Goal: Task Accomplishment & Management: Manage account settings

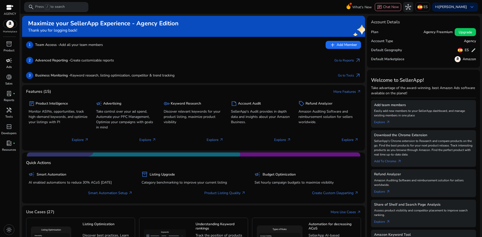
click at [10, 61] on span "campaign" at bounding box center [9, 60] width 6 height 6
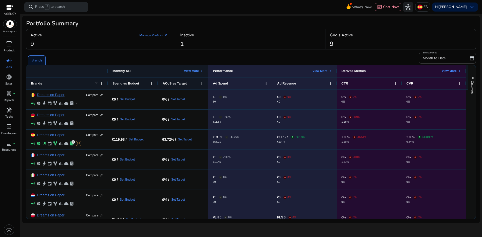
click at [4, 62] on div "campaign" at bounding box center [9, 60] width 14 height 8
click at [156, 33] on link "Manage Profiles arrow_outward" at bounding box center [153, 35] width 37 height 9
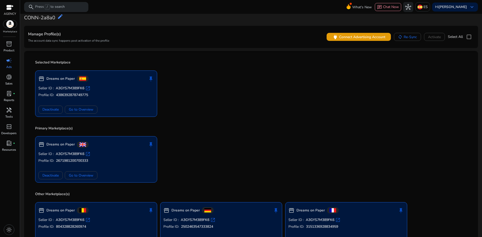
scroll to position [14, 0]
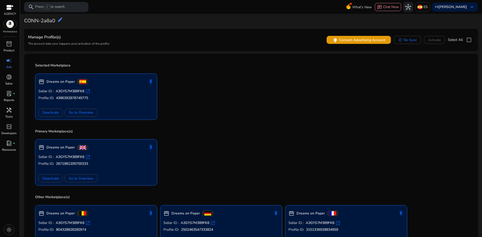
drag, startPoint x: 100, startPoint y: 79, endPoint x: 100, endPoint y: 83, distance: 3.5
click at [100, 80] on div "storefront Dreams on Paper push_pin" at bounding box center [95, 82] width 115 height 10
click at [85, 117] on span at bounding box center [81, 113] width 32 height 12
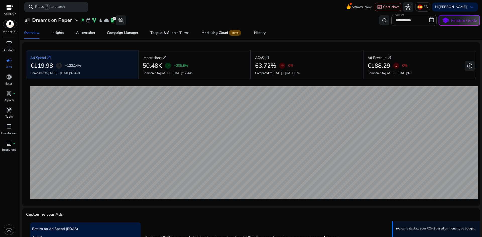
scroll to position [14, 0]
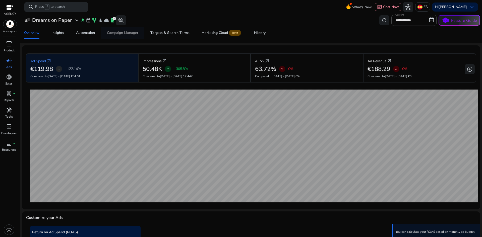
click at [117, 35] on div "Campaign Manager" at bounding box center [122, 33] width 31 height 4
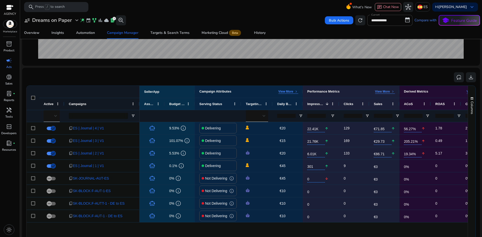
scroll to position [151, 0]
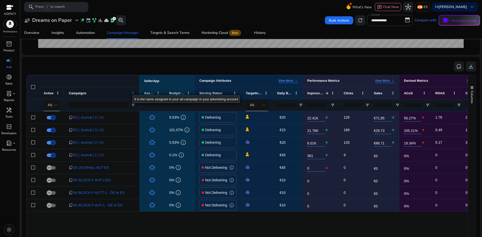
drag, startPoint x: 136, startPoint y: 92, endPoint x: 134, endPoint y: 92, distance: 2.8
click at [136, 92] on div "Campaigns" at bounding box center [101, 93] width 75 height 12
click at [133, 92] on span at bounding box center [133, 93] width 4 height 4
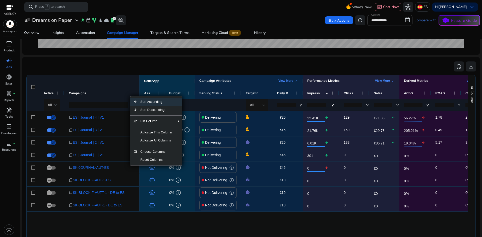
click at [101, 89] on div "Campaigns" at bounding box center [99, 93] width 61 height 9
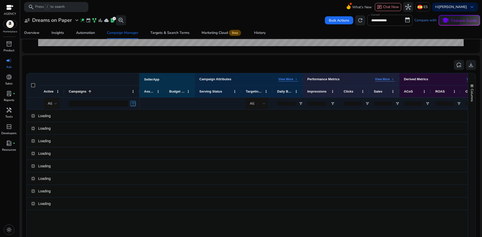
click at [135, 106] on span "Open Filter Menu" at bounding box center [133, 104] width 4 height 4
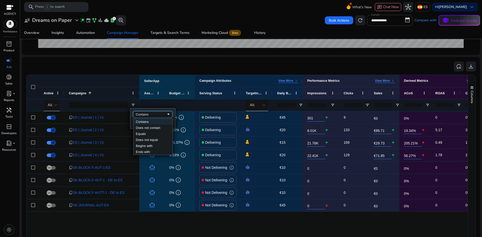
click at [147, 115] on div "Contains" at bounding box center [151, 115] width 31 height 4
click at [49, 110] on div "All" at bounding box center [53, 105] width 10 height 12
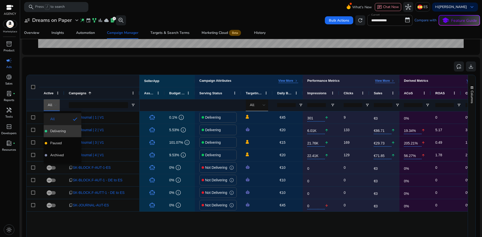
drag, startPoint x: 67, startPoint y: 134, endPoint x: 79, endPoint y: 130, distance: 12.8
click at [67, 134] on mat-option "Delivering" at bounding box center [63, 131] width 38 height 12
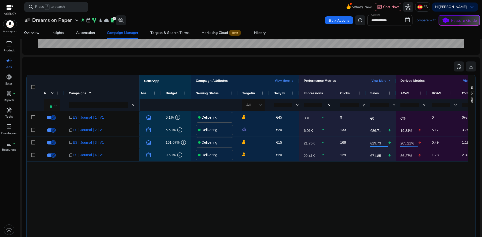
scroll to position [0, 0]
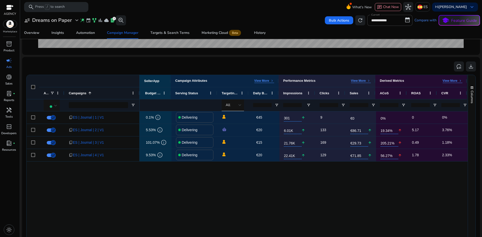
drag, startPoint x: 295, startPoint y: 166, endPoint x: 311, endPoint y: 168, distance: 16.1
drag, startPoint x: 300, startPoint y: 170, endPoint x: 330, endPoint y: 172, distance: 30.4
click at [361, 81] on p "View More" at bounding box center [358, 81] width 15 height 4
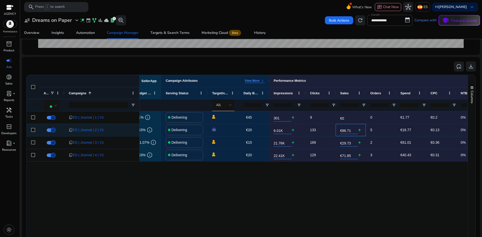
scroll to position [0, 48]
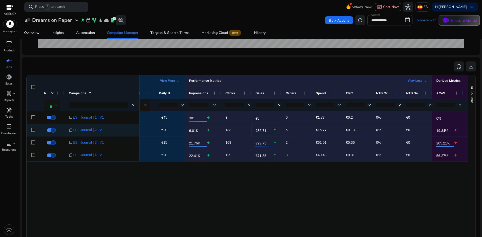
drag, startPoint x: 363, startPoint y: 134, endPoint x: 379, endPoint y: 136, distance: 16.2
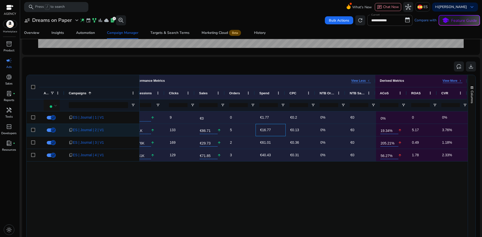
drag, startPoint x: 337, startPoint y: 133, endPoint x: 370, endPoint y: 135, distance: 33.4
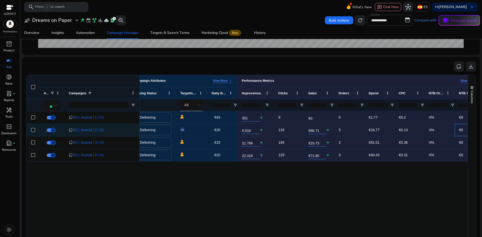
drag, startPoint x: 359, startPoint y: 135, endPoint x: 336, endPoint y: 135, distance: 23.3
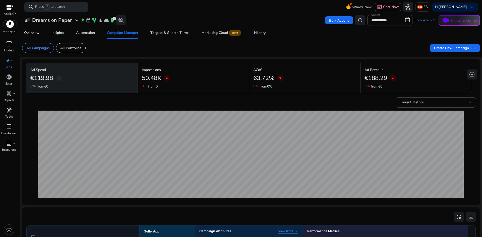
scroll to position [0, 61]
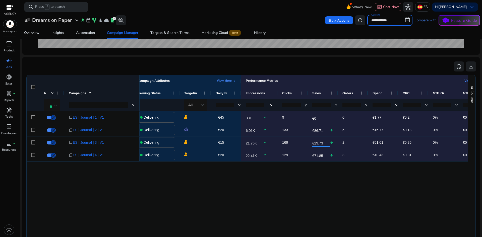
click at [379, 21] on input "**********" at bounding box center [389, 20] width 45 height 11
select select "*"
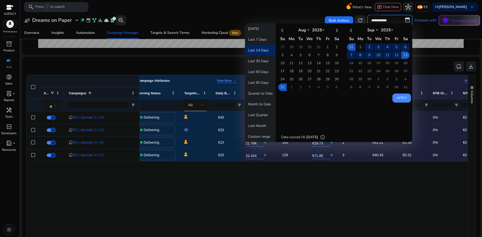
click at [359, 47] on td "1" at bounding box center [360, 47] width 9 height 8
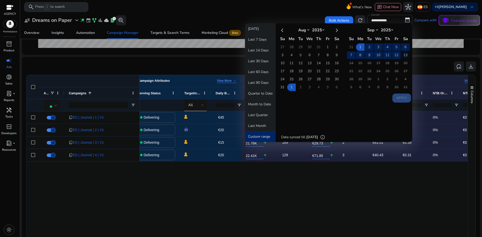
click at [403, 56] on td "13" at bounding box center [405, 55] width 9 height 8
click at [403, 98] on button "Apply" at bounding box center [401, 98] width 19 height 9
type input "**********"
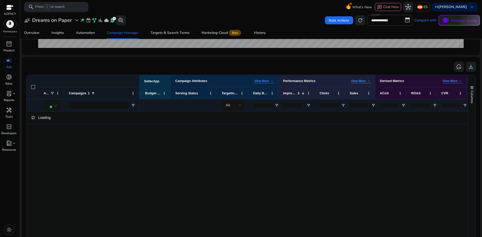
scroll to position [151, 0]
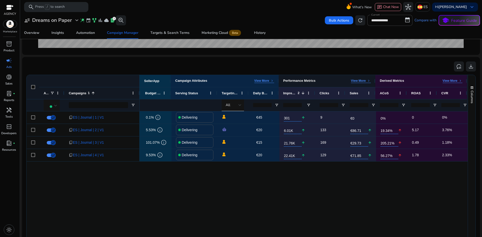
click at [359, 83] on p "View More" at bounding box center [358, 81] width 15 height 4
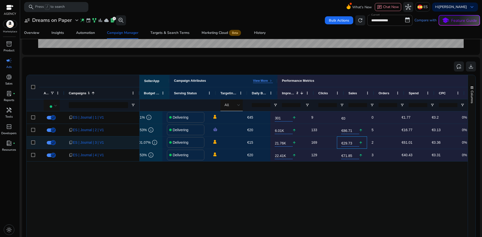
scroll to position [0, 51]
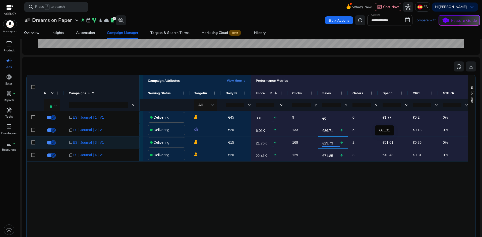
drag, startPoint x: 355, startPoint y: 145, endPoint x: 380, endPoint y: 147, distance: 25.4
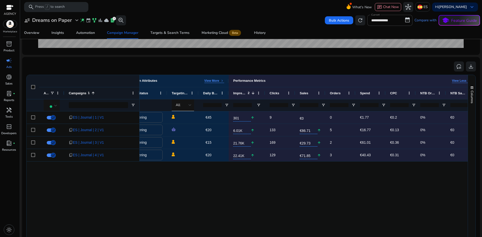
scroll to position [0, 77]
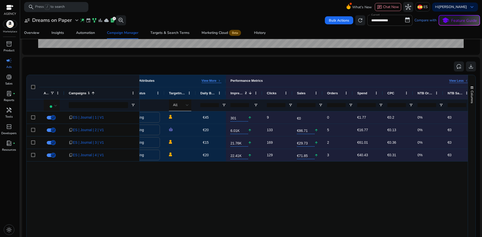
drag, startPoint x: 322, startPoint y: 168, endPoint x: 334, endPoint y: 168, distance: 12.0
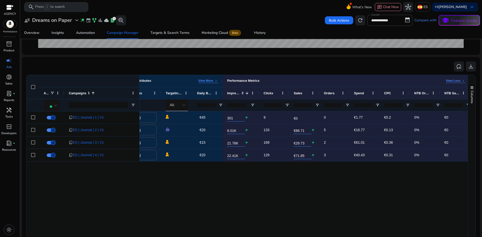
drag, startPoint x: 310, startPoint y: 163, endPoint x: 317, endPoint y: 165, distance: 7.1
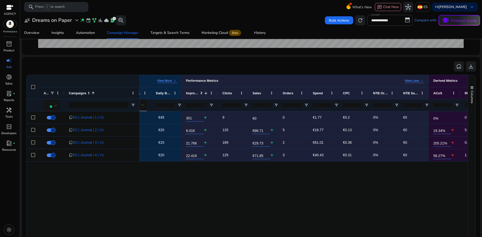
drag, startPoint x: 319, startPoint y: 164, endPoint x: 336, endPoint y: 165, distance: 17.3
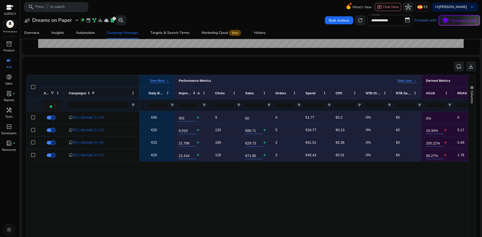
drag, startPoint x: 326, startPoint y: 166, endPoint x: 339, endPoint y: 167, distance: 13.6
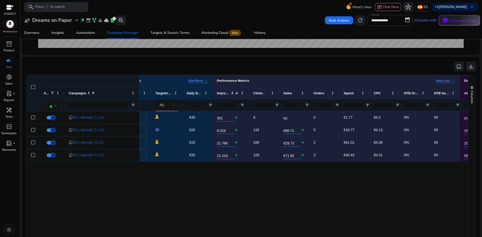
drag, startPoint x: 369, startPoint y: 169, endPoint x: 349, endPoint y: 169, distance: 20.6
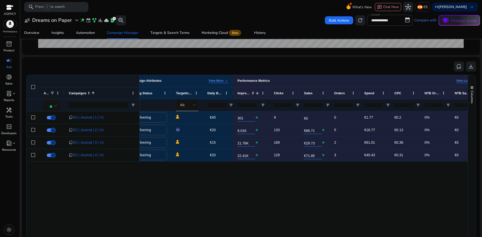
drag, startPoint x: 339, startPoint y: 169, endPoint x: 333, endPoint y: 169, distance: 6.8
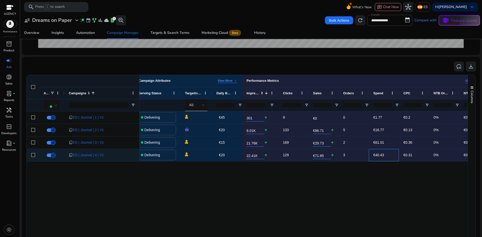
drag, startPoint x: 388, startPoint y: 154, endPoint x: 378, endPoint y: 153, distance: 10.0
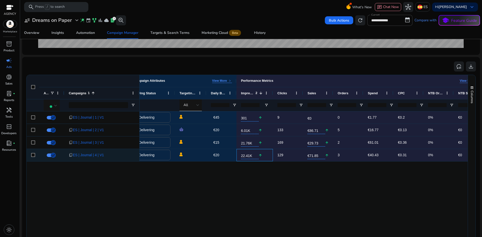
scroll to position [0, 77]
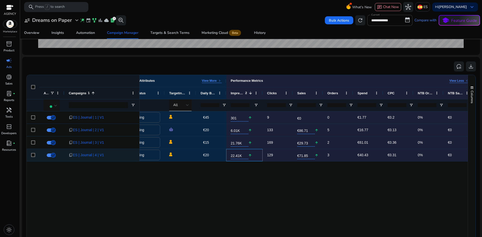
drag, startPoint x: 271, startPoint y: 150, endPoint x: 285, endPoint y: 150, distance: 13.3
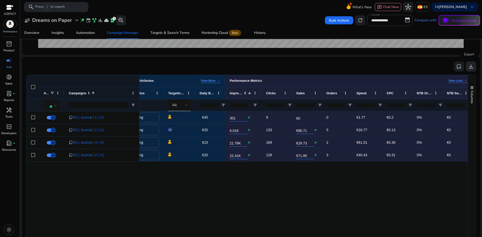
click at [468, 64] on span "download" at bounding box center [471, 66] width 6 height 6
click at [12, 92] on div "lab_profile fiber_manual_record" at bounding box center [9, 94] width 14 height 8
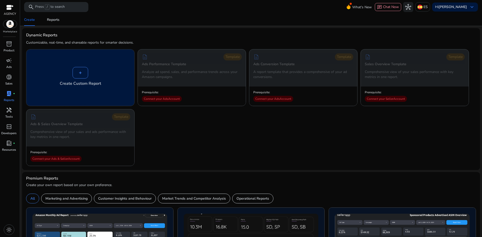
click at [77, 72] on div "+" at bounding box center [81, 73] width 16 height 12
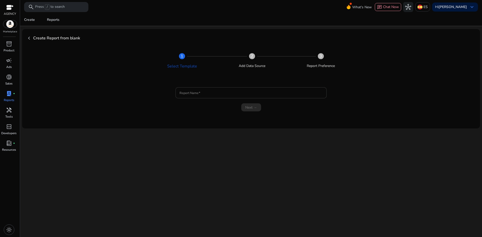
click at [222, 91] on input "Report Name" at bounding box center [250, 93] width 143 height 6
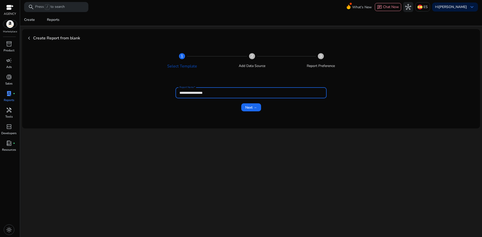
type input "**********"
click at [241, 103] on button "Next →" at bounding box center [251, 107] width 20 height 8
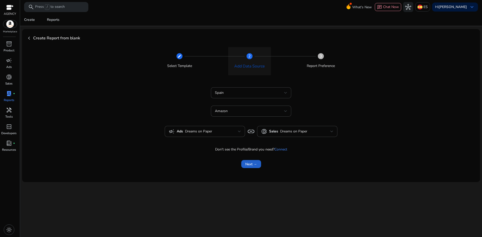
click at [252, 167] on span "submit" at bounding box center [251, 164] width 20 height 12
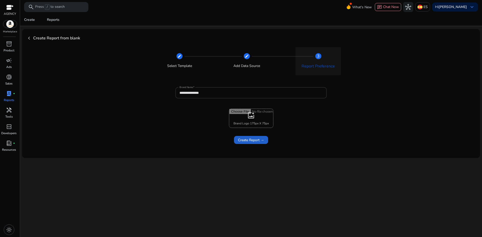
click at [251, 140] on span "Create Report →" at bounding box center [251, 139] width 26 height 5
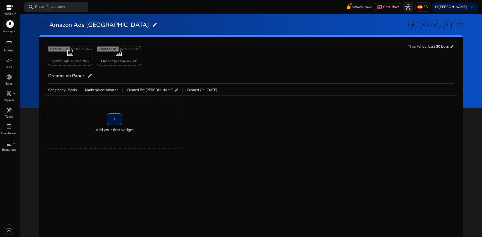
click at [126, 129] on span "Add your first widget" at bounding box center [114, 130] width 38 height 6
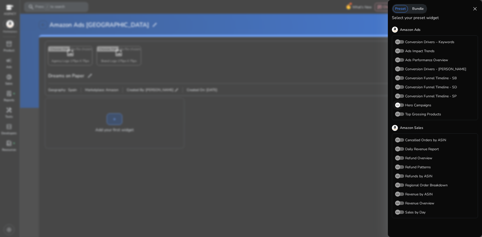
click at [399, 108] on span "button" at bounding box center [397, 105] width 5 height 5
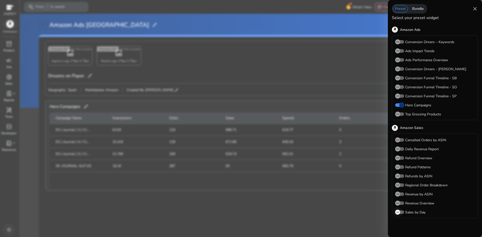
click at [398, 215] on icon "button" at bounding box center [397, 212] width 5 height 5
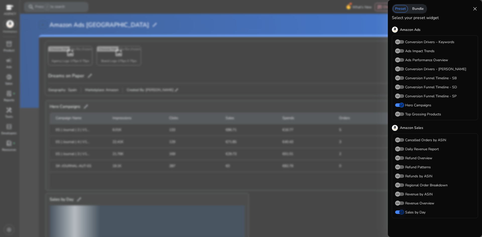
scroll to position [46, 0]
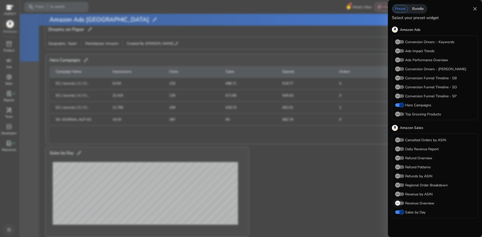
click at [398, 204] on icon "button" at bounding box center [397, 203] width 5 height 5
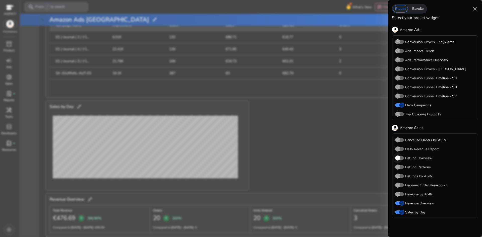
click at [396, 158] on icon "button" at bounding box center [397, 158] width 5 height 5
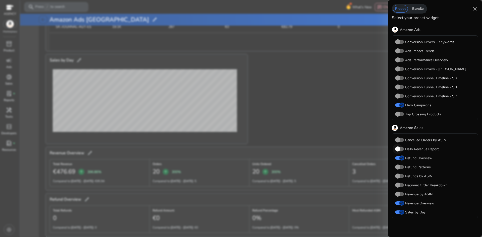
click at [398, 150] on icon "button" at bounding box center [397, 149] width 5 height 5
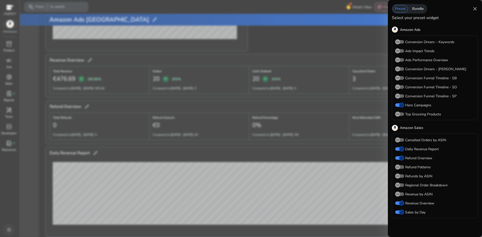
click at [417, 11] on div "Bundle" at bounding box center [418, 9] width 16 height 8
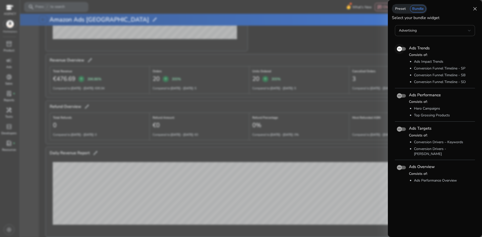
click at [400, 48] on icon "button" at bounding box center [399, 49] width 5 height 5
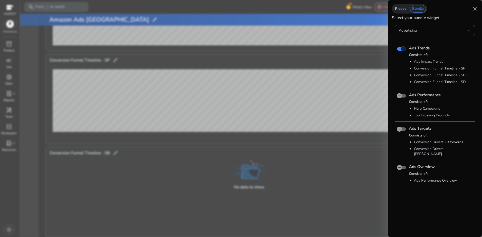
scroll to position [506, 0]
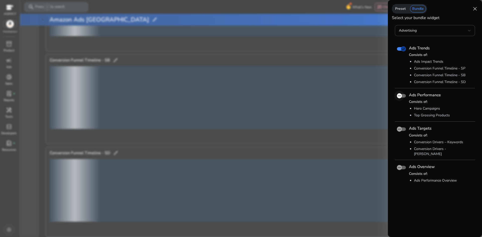
click at [399, 95] on icon "button" at bounding box center [399, 96] width 5 height 5
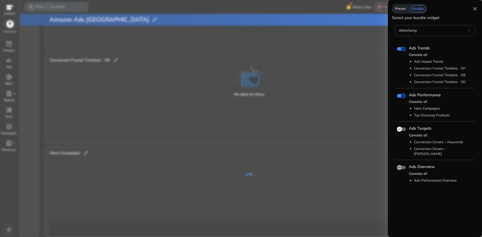
click at [400, 131] on icon "button" at bounding box center [399, 129] width 5 height 5
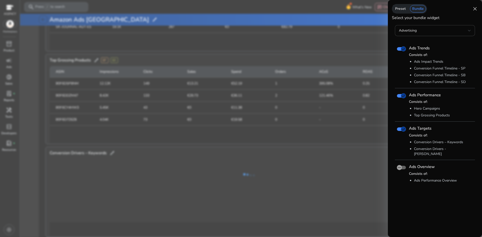
click at [403, 168] on div "Ads Overview Consists of: Ads Performance Overview" at bounding box center [427, 173] width 64 height 26
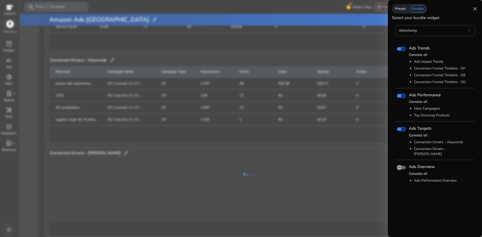
click at [405, 160] on div "Ads Overview Consists of: Ads Performance Overview" at bounding box center [427, 173] width 64 height 26
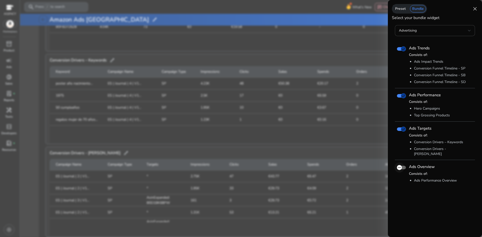
click at [404, 166] on span "button" at bounding box center [401, 168] width 9 height 4
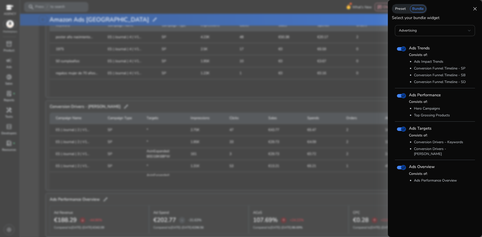
click at [472, 12] on div "Preset Bundle close" at bounding box center [435, 9] width 86 height 10
click at [473, 10] on span "close" at bounding box center [475, 9] width 6 height 6
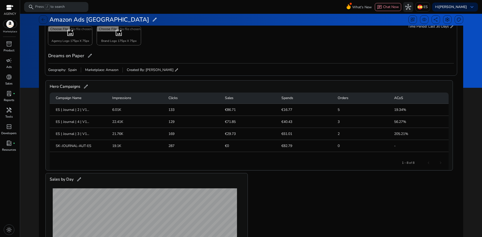
scroll to position [0, 0]
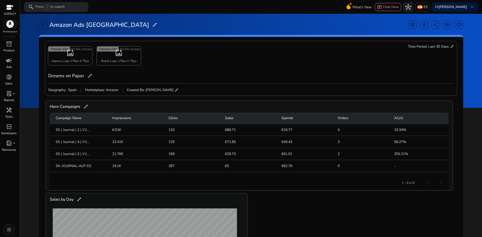
click at [9, 64] on link "campaign Ads" at bounding box center [9, 64] width 18 height 17
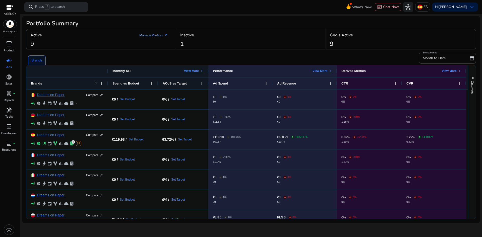
click at [155, 34] on link "Manage Profiles arrow_outward" at bounding box center [153, 35] width 37 height 9
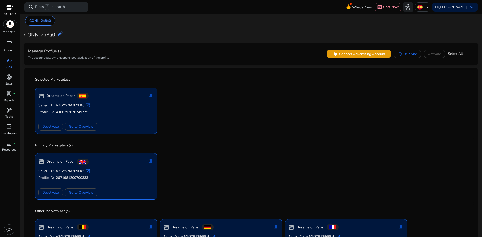
click at [121, 107] on p "Seller ID : A3GYS7M389FK6 open_in_new" at bounding box center [95, 105] width 115 height 5
click at [94, 127] on span at bounding box center [81, 127] width 32 height 12
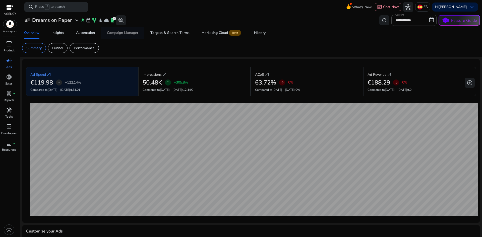
click at [125, 33] on div "Campaign Manager" at bounding box center [122, 33] width 31 height 4
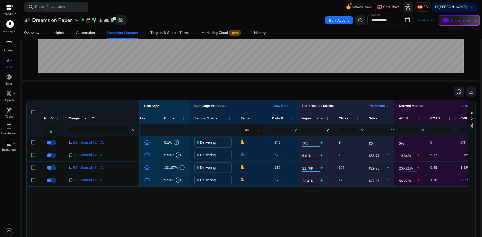
scroll to position [0, 25]
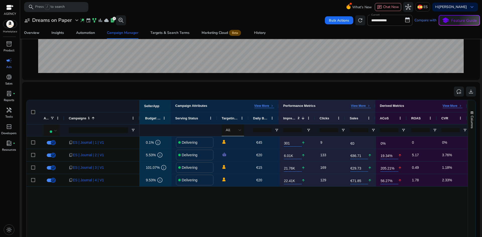
drag, startPoint x: 305, startPoint y: 189, endPoint x: 348, endPoint y: 185, distance: 42.8
click at [359, 110] on div "Performance Metrics View More keyboard_arrow_right" at bounding box center [326, 106] width 97 height 12
click at [357, 107] on p "View More" at bounding box center [358, 106] width 15 height 4
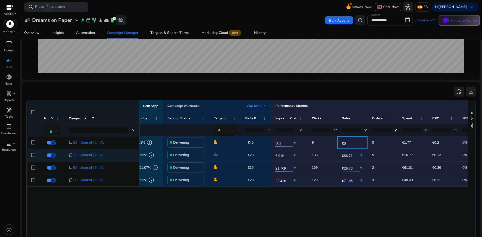
scroll to position [0, 78]
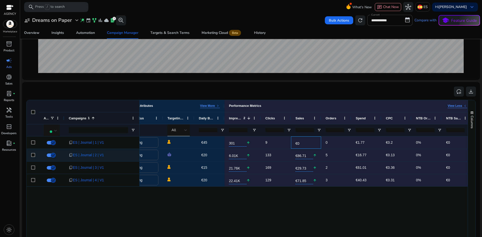
drag, startPoint x: 373, startPoint y: 148, endPoint x: 404, endPoint y: 150, distance: 31.2
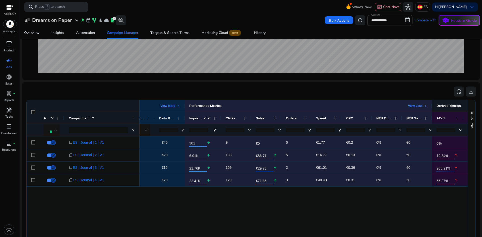
click at [448, 107] on div "Derived Metrics" at bounding box center [448, 106] width 24 height 4
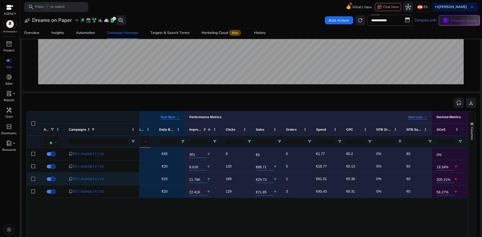
scroll to position [100, 0]
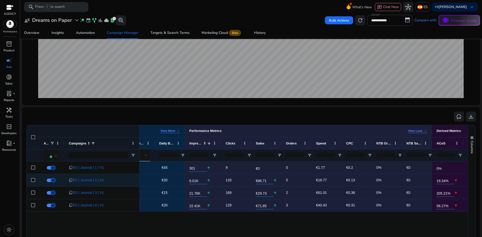
drag, startPoint x: 415, startPoint y: 180, endPoint x: 457, endPoint y: 175, distance: 41.9
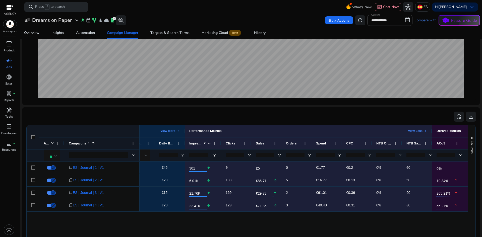
scroll to position [0, 176]
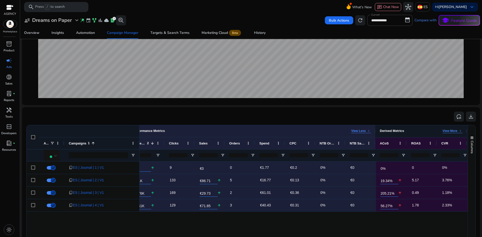
click at [448, 131] on p "View More" at bounding box center [449, 131] width 15 height 4
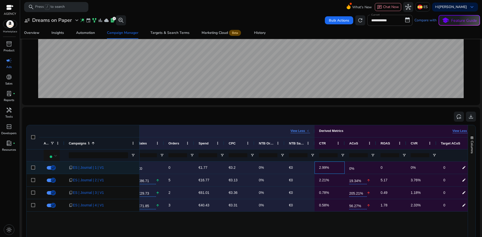
drag, startPoint x: 401, startPoint y: 165, endPoint x: 435, endPoint y: 164, distance: 33.6
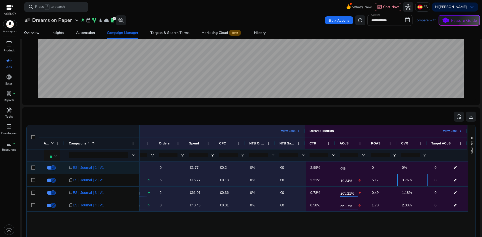
drag, startPoint x: 424, startPoint y: 174, endPoint x: 452, endPoint y: 173, distance: 28.9
click at [95, 169] on span "ES | Journal | 1 | V1" at bounding box center [88, 168] width 31 height 10
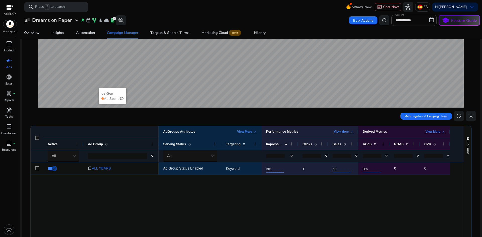
scroll to position [100, 0]
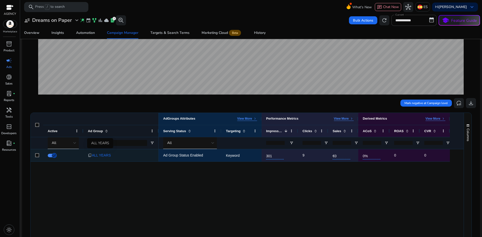
click at [101, 155] on span "ALL YEARS" at bounding box center [101, 155] width 19 height 10
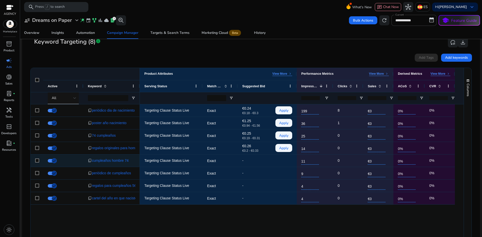
scroll to position [154, 0]
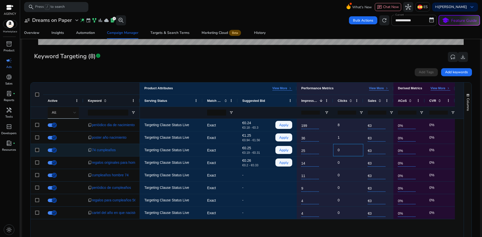
drag, startPoint x: 357, startPoint y: 147, endPoint x: 411, endPoint y: 149, distance: 54.7
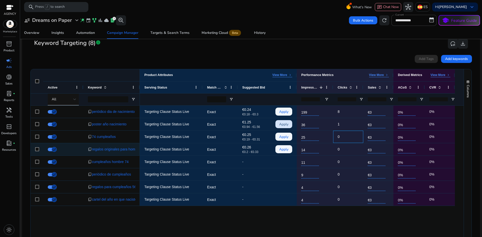
scroll to position [204, 0]
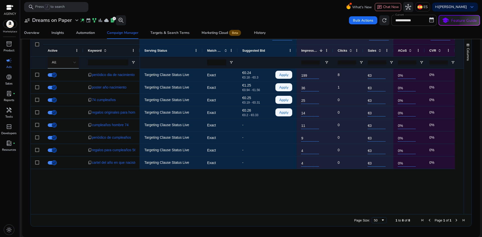
drag, startPoint x: 368, startPoint y: 215, endPoint x: 376, endPoint y: 219, distance: 8.9
click at [368, 216] on div "Page Size: 50 1 to 8 of 8 Page 1 of 1" at bounding box center [251, 220] width 441 height 12
click at [377, 219] on div "50" at bounding box center [377, 221] width 7 height 4
click at [402, 194] on div "Targeting Clause Status Live Exact €0.24 €0.18 - €0.3 Apply 199 8 €0 0% 0% Targ…" at bounding box center [302, 142] width 324 height 146
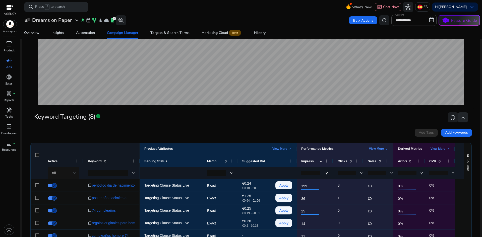
scroll to position [79, 0]
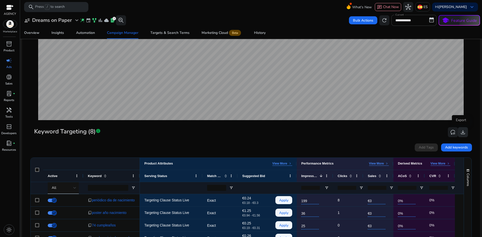
click at [461, 134] on span "download" at bounding box center [463, 132] width 6 height 6
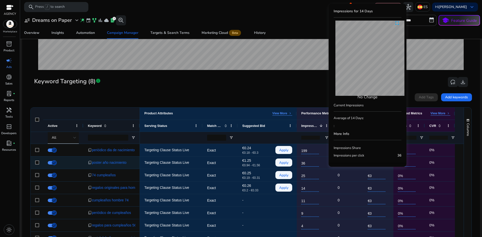
scroll to position [154, 0]
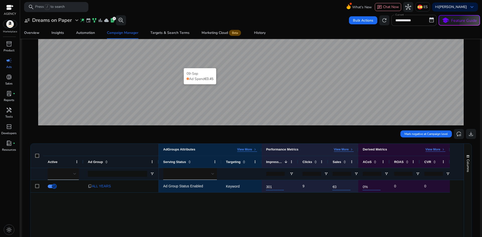
scroll to position [75, 0]
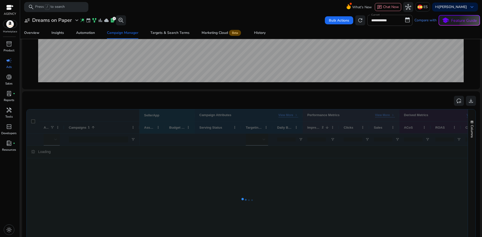
scroll to position [125, 0]
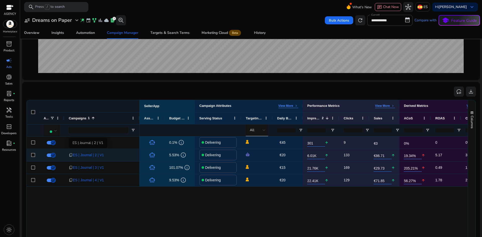
click at [82, 156] on span "ES | Journal | 2 | V1" at bounding box center [88, 155] width 31 height 10
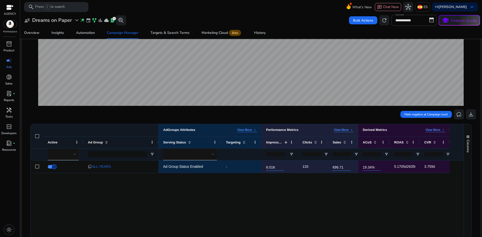
scroll to position [125, 0]
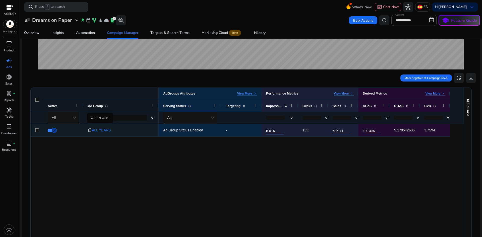
click at [100, 131] on span "ALL YEARS" at bounding box center [101, 130] width 19 height 10
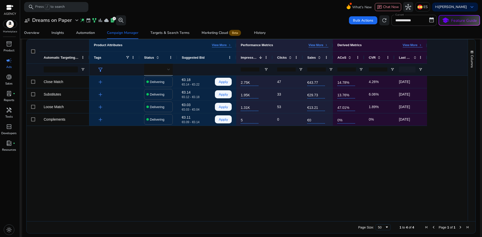
scroll to position [180, 0]
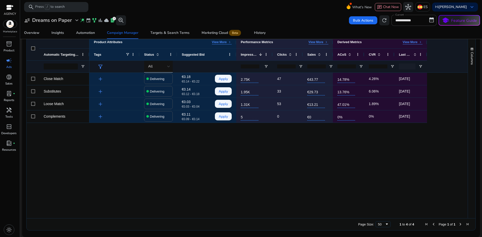
click at [376, 220] on div "Page Size: 50 1 to 4 of 4 Page 1 of 1" at bounding box center [251, 224] width 449 height 12
click at [375, 228] on div "Page Size: 50 1 to 4 of 4 Page 1 of 1" at bounding box center [251, 224] width 449 height 12
click at [378, 223] on div "50" at bounding box center [381, 225] width 7 height 4
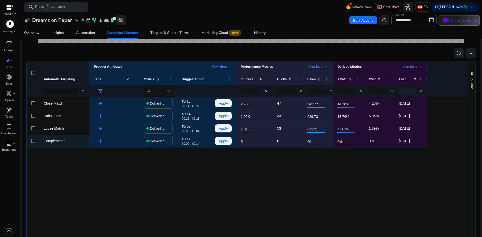
scroll to position [155, 0]
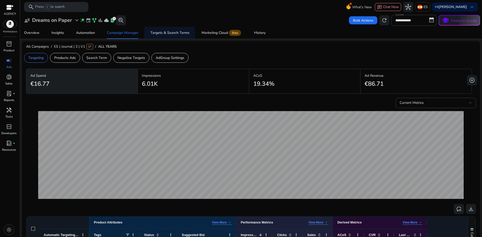
click at [168, 33] on div "Targets & Search Terms" at bounding box center [169, 33] width 39 height 4
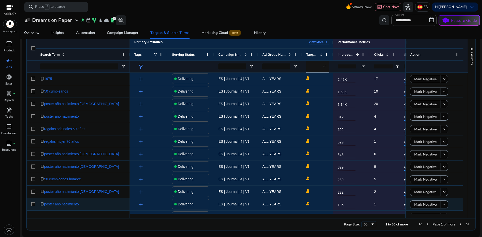
scroll to position [151, 0]
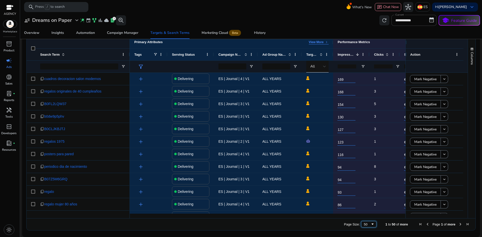
click at [370, 223] on span "Page Size" at bounding box center [372, 224] width 4 height 4
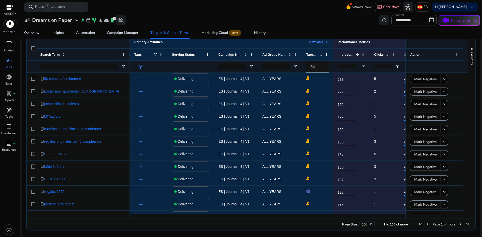
click at [467, 224] on span "Last Page" at bounding box center [467, 224] width 4 height 4
click at [458, 225] on span "Next Page" at bounding box center [460, 224] width 4 height 4
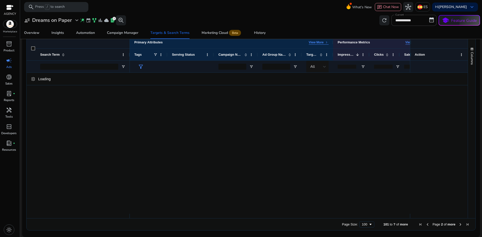
scroll to position [0, 0]
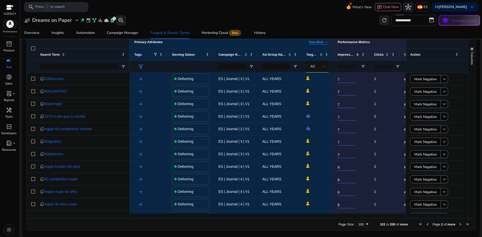
click at [459, 224] on span "Next Page" at bounding box center [460, 224] width 4 height 4
click at [458, 225] on span "Next Page" at bounding box center [460, 224] width 4 height 4
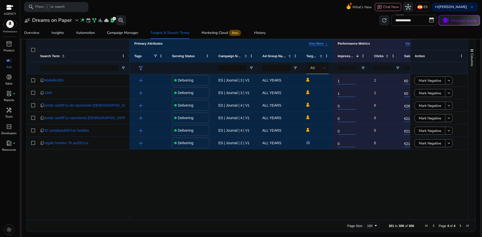
scroll to position [167, 0]
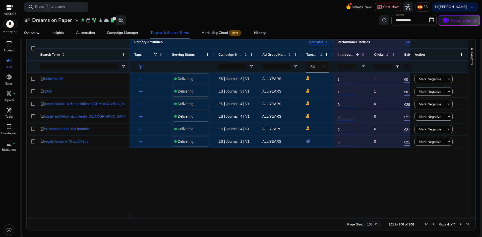
click at [458, 226] on span "Next Page" at bounding box center [460, 224] width 4 height 4
click at [458, 224] on span "Next Page" at bounding box center [460, 224] width 4 height 4
click at [433, 225] on span "Previous Page" at bounding box center [433, 224] width 4 height 4
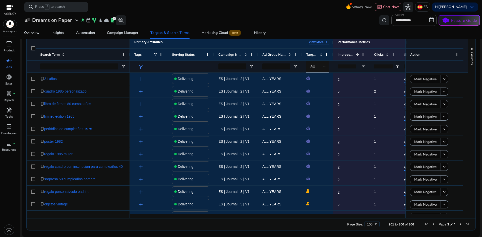
click at [433, 225] on span "Previous Page" at bounding box center [433, 224] width 4 height 4
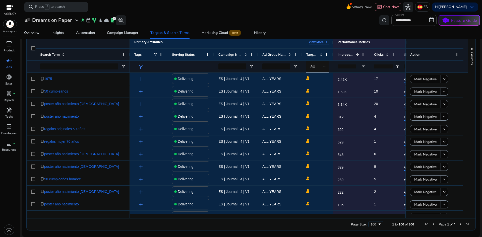
click at [433, 225] on span "Previous Page" at bounding box center [433, 224] width 4 height 4
click at [377, 223] on span "Page Size" at bounding box center [379, 224] width 4 height 4
click at [387, 221] on div "Page Size: 100 1 to 100 of 306 Page 1 of 4" at bounding box center [251, 224] width 449 height 12
click at [377, 224] on span "Page Size" at bounding box center [379, 224] width 4 height 4
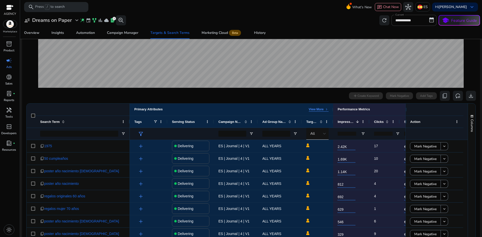
scroll to position [91, 0]
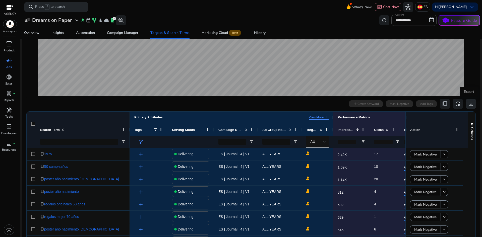
click at [468, 106] on span "download" at bounding box center [471, 104] width 6 height 6
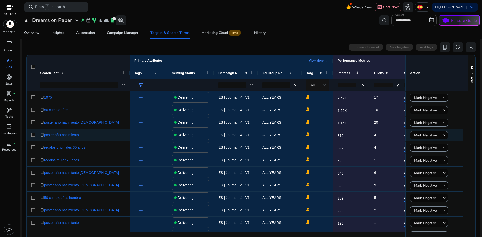
scroll to position [142, 0]
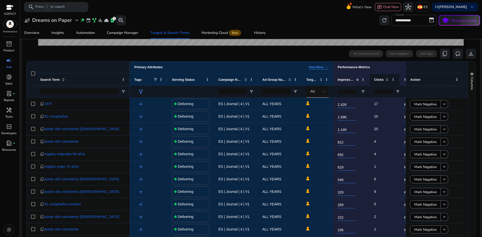
click at [378, 79] on span "Clicks" at bounding box center [379, 80] width 10 height 4
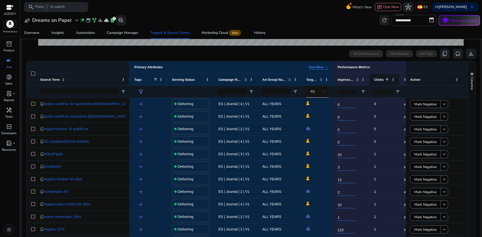
click at [379, 79] on span "Clicks" at bounding box center [379, 80] width 10 height 4
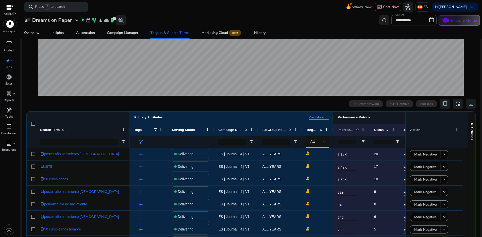
scroll to position [116, 0]
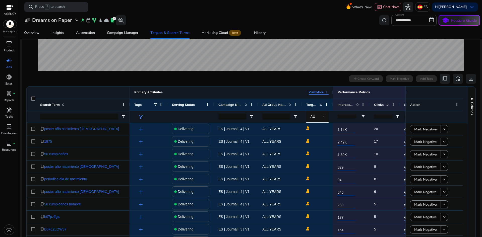
click at [323, 95] on div "Primary Attributes View More keyboard_arrow_right" at bounding box center [231, 93] width 203 height 12
click at [321, 94] on p "View More" at bounding box center [316, 92] width 15 height 4
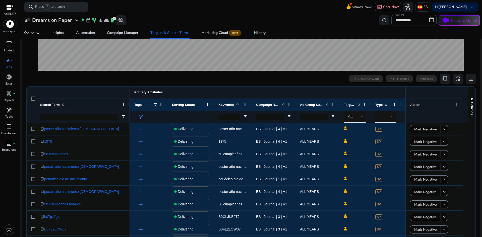
click at [402, 92] on div "Primary Attributes View Less keyboard_arrow_left" at bounding box center [284, 92] width 300 height 4
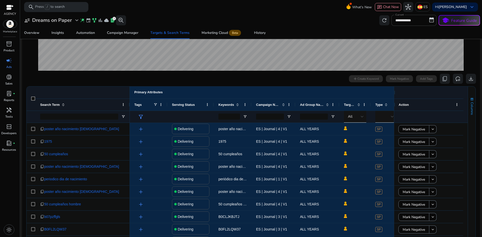
drag, startPoint x: 404, startPoint y: 92, endPoint x: 471, endPoint y: 99, distance: 66.6
click at [471, 99] on div "Primary Attributes View Less keyboard_arrow_left Search Term" at bounding box center [251, 178] width 449 height 182
click at [470, 99] on span "button" at bounding box center [472, 99] width 4 height 4
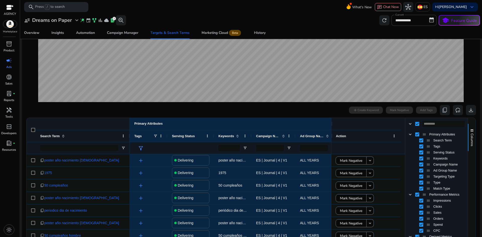
scroll to position [66, 0]
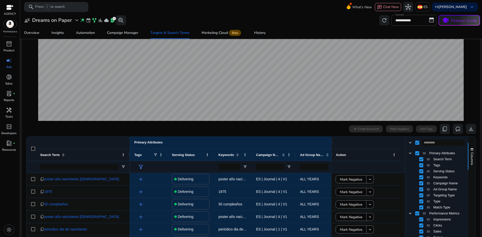
click at [297, 129] on div "0 search terms selected add Create Keyword Mark Negative Add Tags content_copy …" at bounding box center [251, 129] width 450 height 10
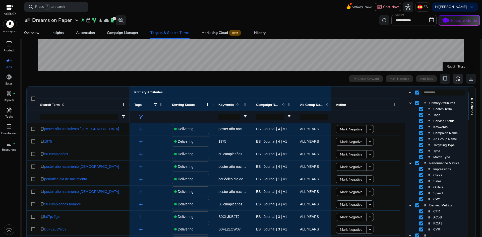
click at [457, 81] on span "reset_settings" at bounding box center [458, 79] width 6 height 6
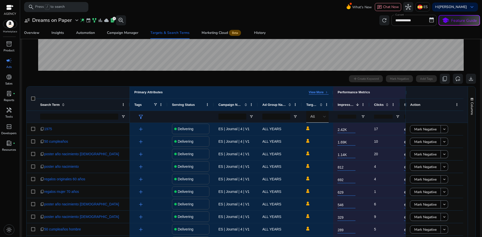
click at [400, 103] on div "Sales" at bounding box center [414, 105] width 30 height 12
drag, startPoint x: 398, startPoint y: 105, endPoint x: 385, endPoint y: 105, distance: 13.3
click at [385, 105] on div "Clicks" at bounding box center [384, 105] width 30 height 12
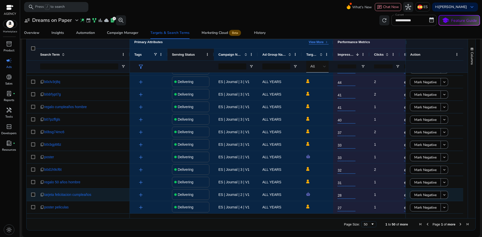
scroll to position [336, 0]
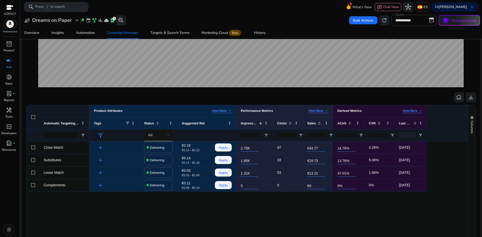
scroll to position [125, 0]
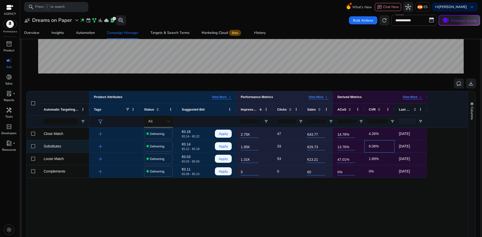
drag, startPoint x: 368, startPoint y: 144, endPoint x: 414, endPoint y: 111, distance: 56.1
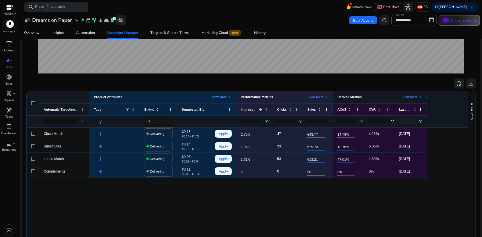
click at [411, 95] on p "View More" at bounding box center [409, 97] width 15 height 4
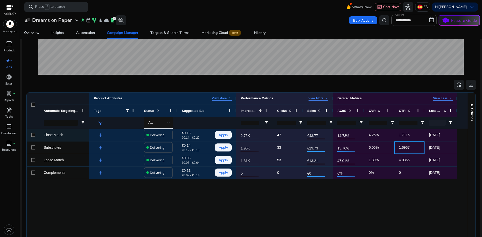
scroll to position [120, 0]
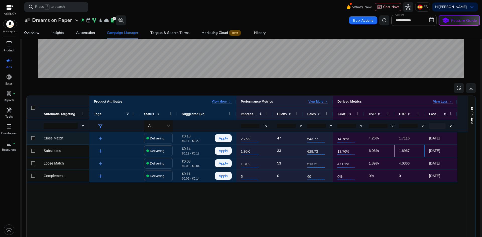
drag, startPoint x: 406, startPoint y: 148, endPoint x: 449, endPoint y: 138, distance: 43.2
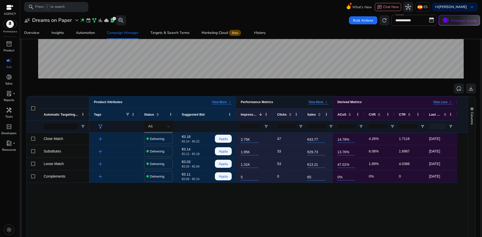
click at [318, 102] on p "View More" at bounding box center [315, 102] width 15 height 4
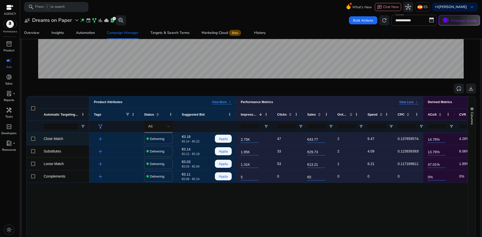
click at [55, 139] on span "Close Match" at bounding box center [54, 139] width 20 height 4
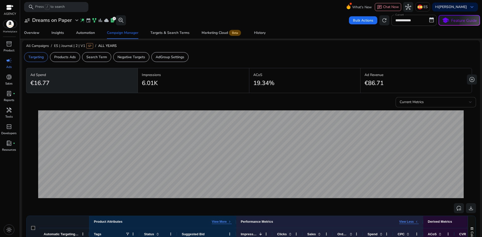
scroll to position [0, 0]
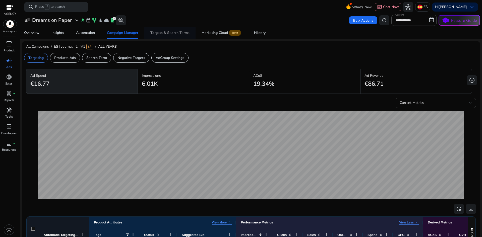
click at [166, 30] on span "Targets & Search Terms" at bounding box center [169, 33] width 39 height 12
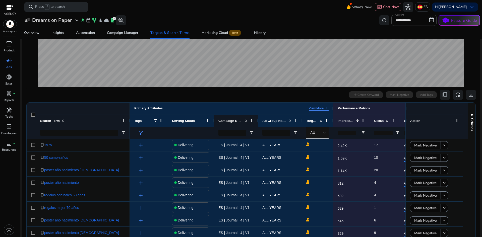
click at [236, 122] on span "Campaign Name" at bounding box center [230, 121] width 24 height 4
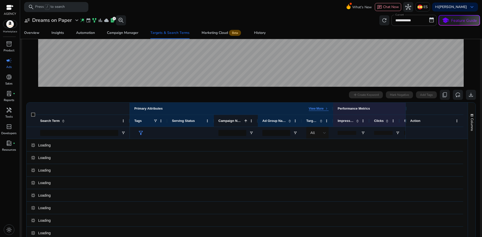
scroll to position [100, 0]
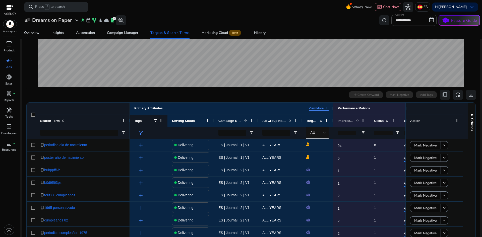
click at [158, 121] on div "Tags" at bounding box center [148, 121] width 29 height 12
click at [154, 120] on span at bounding box center [155, 121] width 4 height 4
click at [156, 121] on span at bounding box center [155, 121] width 4 height 4
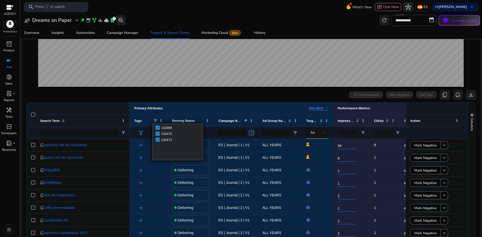
click at [252, 133] on span "Open Filter Menu" at bounding box center [251, 133] width 4 height 4
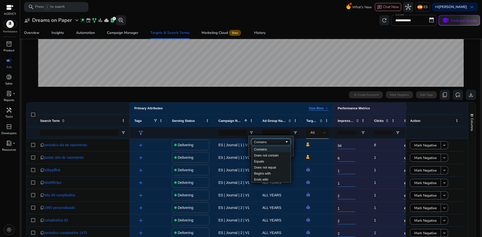
click at [264, 144] on div "Contains" at bounding box center [269, 142] width 31 height 4
drag, startPoint x: 266, startPoint y: 147, endPoint x: 268, endPoint y: 150, distance: 3.6
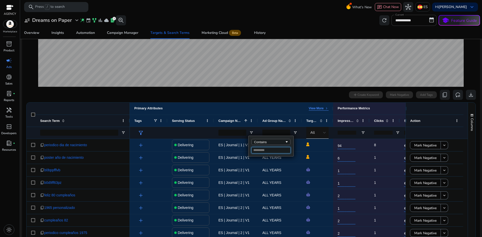
click at [268, 150] on input "Filter Value" at bounding box center [270, 150] width 39 height 6
type input "*"
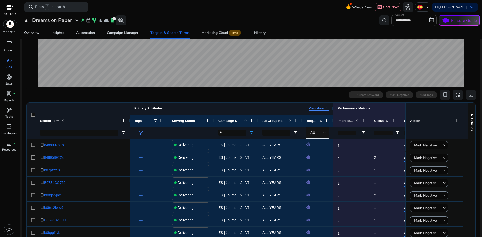
click at [198, 109] on div "Primary Attributes View More keyboard_arrow_right" at bounding box center [231, 108] width 194 height 4
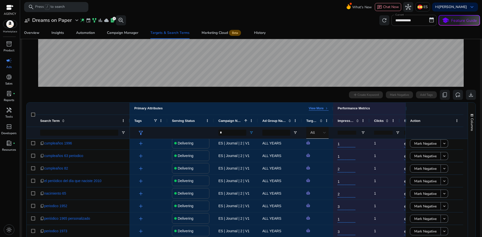
scroll to position [0, 0]
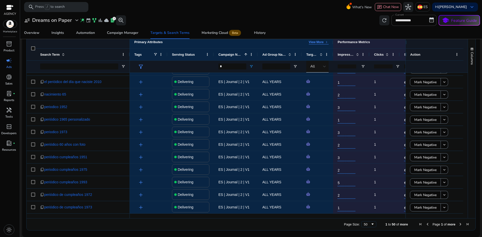
drag, startPoint x: 363, startPoint y: 224, endPoint x: 366, endPoint y: 224, distance: 2.8
click at [365, 224] on div "Page Size: 50" at bounding box center [360, 224] width 32 height 6
drag, startPoint x: 366, startPoint y: 224, endPoint x: 368, endPoint y: 227, distance: 3.4
click at [366, 224] on div "50" at bounding box center [367, 225] width 7 height 4
click at [458, 224] on span "Next Page" at bounding box center [460, 224] width 4 height 4
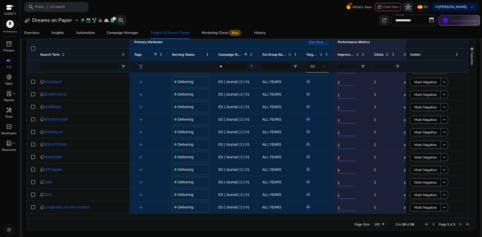
click at [430, 227] on div "Page Size: 100 1 to 24 of 24 Page 1 of 1" at bounding box center [251, 224] width 449 height 12
click at [432, 225] on span "Previous Page" at bounding box center [433, 224] width 4 height 4
click at [425, 224] on span "First Page" at bounding box center [426, 224] width 4 height 4
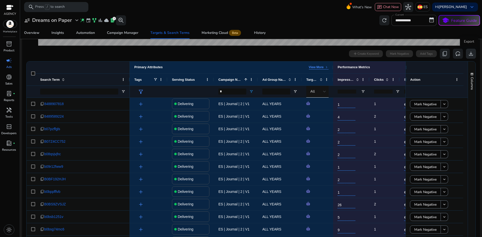
click at [468, 47] on div "Export" at bounding box center [469, 42] width 18 height 10
click at [469, 55] on span "download" at bounding box center [471, 54] width 6 height 6
click at [374, 81] on span "Clicks" at bounding box center [379, 80] width 10 height 4
click at [377, 79] on span "Clicks" at bounding box center [379, 80] width 10 height 4
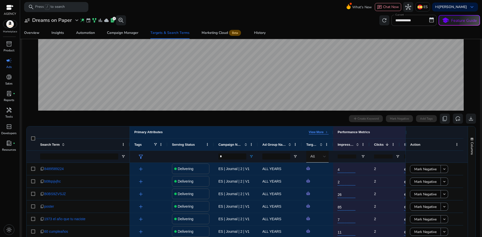
scroll to position [66, 0]
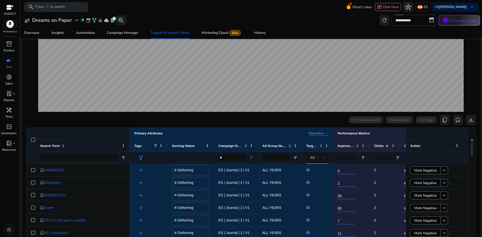
click at [471, 143] on span "Columns" at bounding box center [471, 149] width 5 height 13
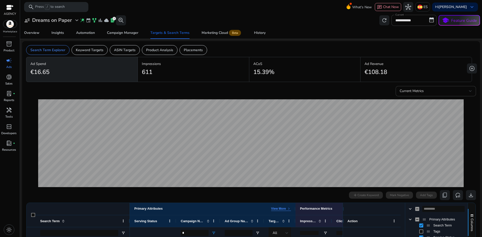
scroll to position [125, 0]
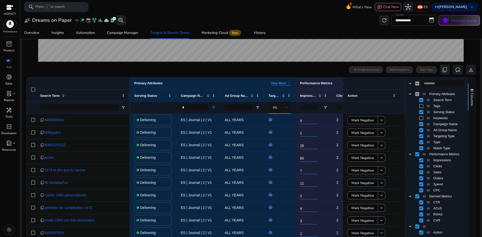
click at [421, 132] on div "Ad Group Name" at bounding box center [439, 130] width 49 height 6
click at [417, 130] on div "Ad Group Name" at bounding box center [439, 130] width 49 height 6
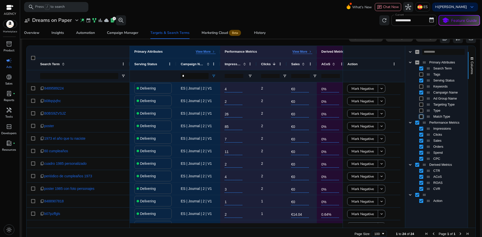
scroll to position [167, 0]
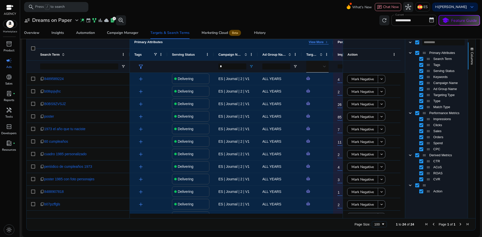
click at [415, 45] on div at bounding box center [436, 42] width 62 height 12
drag, startPoint x: 410, startPoint y: 43, endPoint x: 406, endPoint y: 42, distance: 3.9
click at [410, 43] on div at bounding box center [436, 42] width 62 height 12
click at [408, 42] on span at bounding box center [410, 42] width 4 height 4
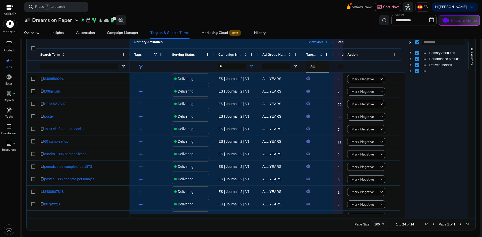
drag, startPoint x: 341, startPoint y: 46, endPoint x: 456, endPoint y: 46, distance: 114.7
click at [456, 46] on div "Primary Attributes View More keyboard_arrow_right Search Term View More" at bounding box center [251, 127] width 449 height 182
click at [428, 96] on div "Primary Attributes Performance Metrics Derived Metrics" at bounding box center [436, 133] width 62 height 170
click at [394, 51] on div "Action" at bounding box center [371, 55] width 49 height 12
click at [392, 54] on span at bounding box center [394, 54] width 4 height 4
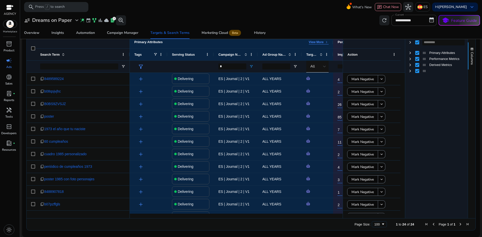
click at [433, 119] on div "Primary Attributes Performance Metrics Derived Metrics" at bounding box center [436, 133] width 62 height 170
click at [408, 71] on span "Column Group" at bounding box center [410, 71] width 4 height 4
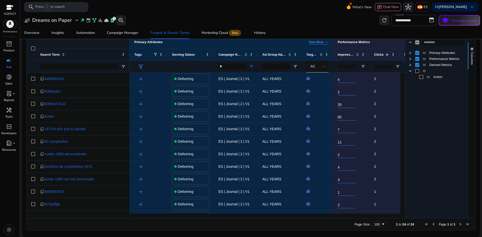
click at [407, 41] on div at bounding box center [436, 42] width 62 height 12
click at [408, 42] on span at bounding box center [410, 42] width 4 height 4
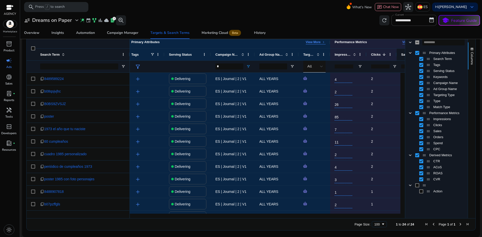
scroll to position [0, 0]
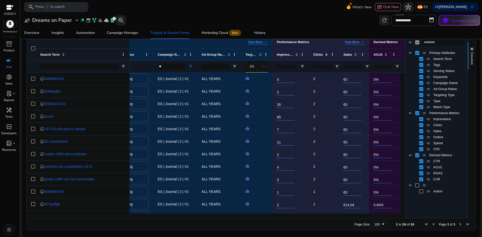
drag, startPoint x: 397, startPoint y: 55, endPoint x: 407, endPoint y: 57, distance: 10.4
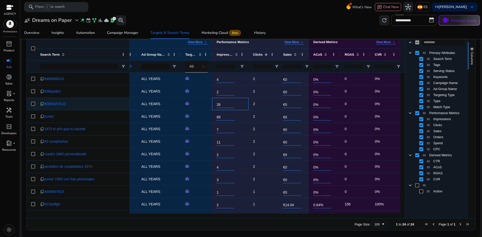
drag, startPoint x: 301, startPoint y: 108, endPoint x: 328, endPoint y: 109, distance: 26.6
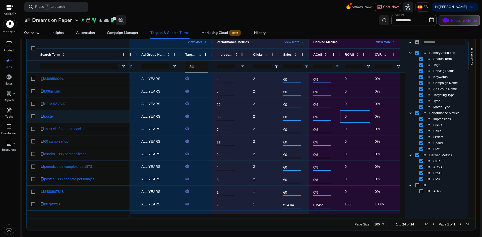
drag, startPoint x: 349, startPoint y: 120, endPoint x: 363, endPoint y: 120, distance: 13.3
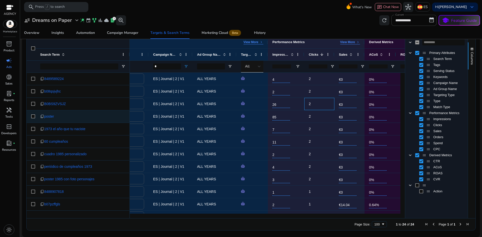
drag, startPoint x: 268, startPoint y: 107, endPoint x: 244, endPoint y: 110, distance: 24.2
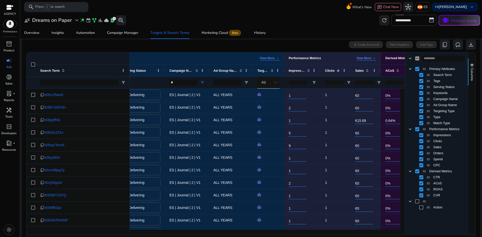
scroll to position [75, 0]
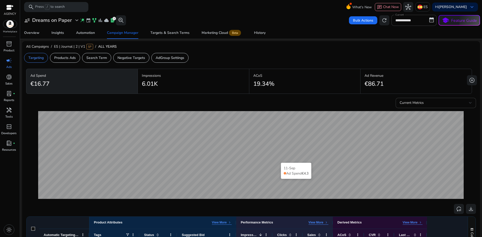
scroll to position [100, 0]
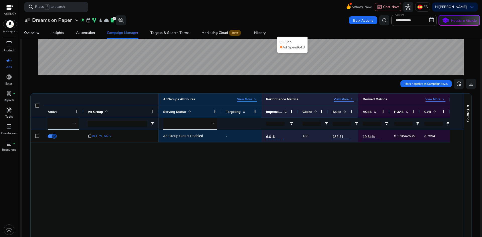
scroll to position [125, 0]
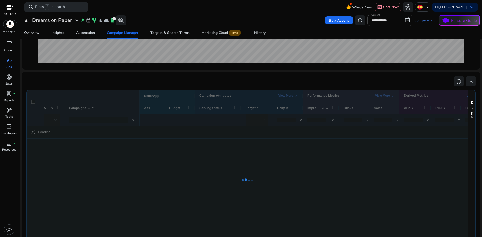
scroll to position [151, 0]
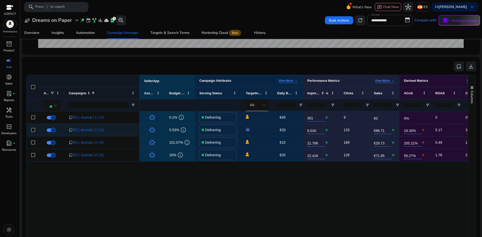
click at [283, 129] on span "€20" at bounding box center [282, 130] width 6 height 4
click at [284, 131] on span "€20" at bounding box center [282, 130] width 6 height 4
click at [293, 130] on div "€20 edit" at bounding box center [290, 130] width 26 height 8
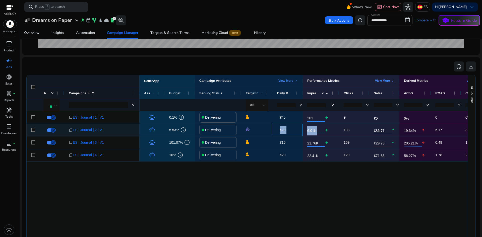
drag, startPoint x: 293, startPoint y: 130, endPoint x: 299, endPoint y: 131, distance: 6.0
click at [298, 131] on div "€20 edit" at bounding box center [287, 130] width 30 height 12
click at [299, 131] on div "€20 edit" at bounding box center [287, 130] width 30 height 12
click at [280, 131] on span "€20" at bounding box center [282, 130] width 6 height 4
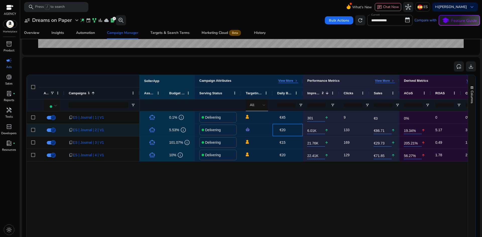
click at [273, 131] on div "€20 edit" at bounding box center [287, 130] width 30 height 12
click at [80, 129] on span "ES | Journal | 2 | V1" at bounding box center [88, 130] width 31 height 10
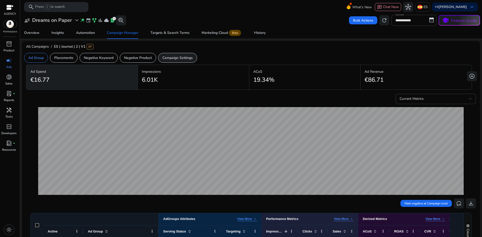
click at [185, 61] on div "Campaign Settings" at bounding box center [177, 58] width 39 height 10
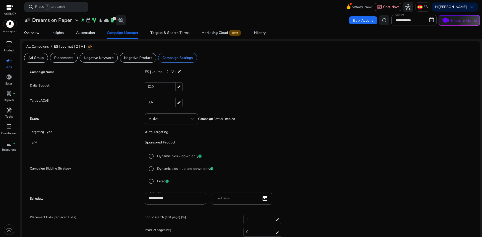
click at [156, 87] on div "€20 edit" at bounding box center [164, 86] width 38 height 9
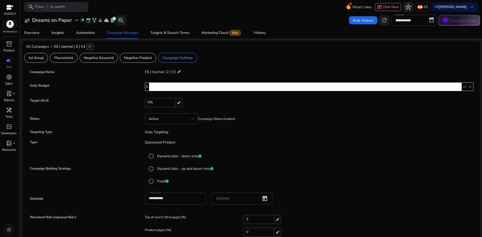
drag, startPoint x: 158, startPoint y: 87, endPoint x: 149, endPoint y: 87, distance: 9.5
click at [149, 88] on input "**" at bounding box center [305, 87] width 312 height 8
type input "**"
drag, startPoint x: 124, startPoint y: 96, endPoint x: 122, endPoint y: 97, distance: 2.6
click at [121, 97] on form "**********" at bounding box center [251, 160] width 445 height 186
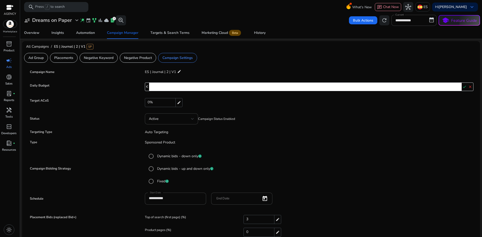
click at [407, 125] on form "**********" at bounding box center [251, 160] width 445 height 186
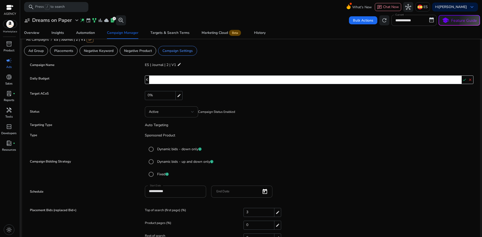
scroll to position [19, 0]
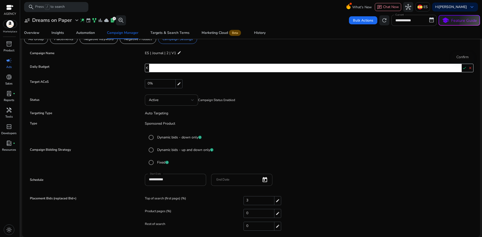
click at [462, 68] on mat-icon "check" at bounding box center [464, 68] width 6 height 8
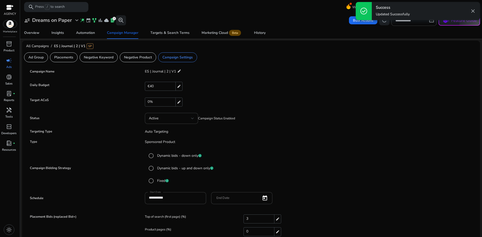
scroll to position [0, 0]
click at [122, 33] on div "Campaign Manager" at bounding box center [122, 33] width 31 height 4
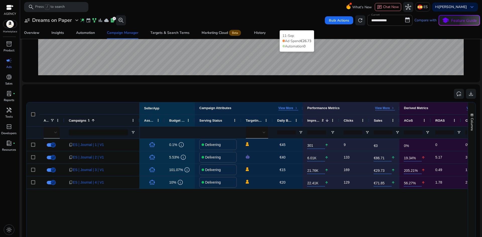
scroll to position [125, 0]
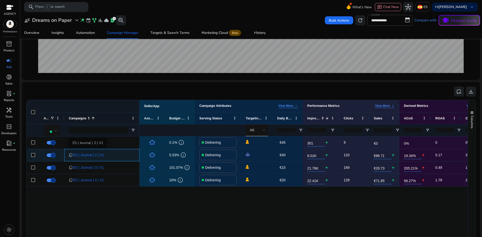
click at [90, 156] on span "ES | Journal | 2 | V1" at bounding box center [88, 155] width 31 height 10
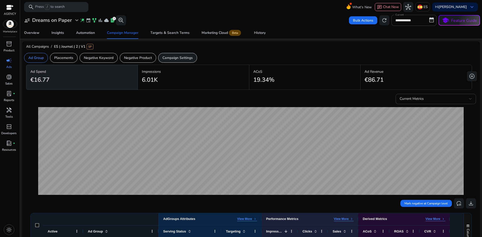
click at [181, 57] on p "Campaign Settings" at bounding box center [177, 57] width 30 height 5
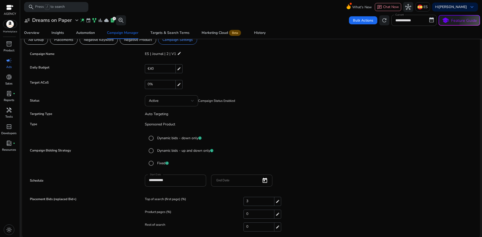
scroll to position [19, 0]
click at [246, 200] on span "3" at bounding box center [247, 201] width 2 height 8
drag, startPoint x: 250, startPoint y: 200, endPoint x: 243, endPoint y: 200, distance: 7.5
click at [244, 200] on input "*" at bounding box center [287, 201] width 87 height 8
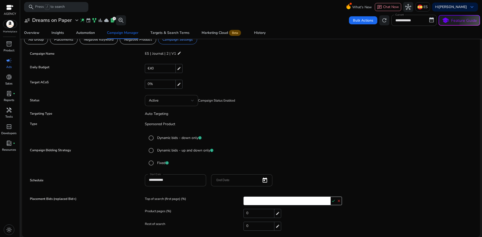
click at [346, 180] on div "**********" at bounding box center [251, 182] width 445 height 17
click at [356, 181] on div "**********" at bounding box center [251, 182] width 445 height 17
click at [338, 203] on mat-icon "close" at bounding box center [339, 201] width 6 height 8
click at [258, 202] on div "3 edit" at bounding box center [262, 201] width 38 height 9
drag, startPoint x: 251, startPoint y: 200, endPoint x: 241, endPoint y: 199, distance: 10.0
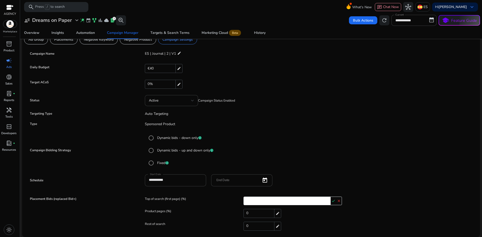
click at [241, 199] on div "Top of search (first page) (%) * check close" at bounding box center [309, 202] width 328 height 10
type input "**"
click at [331, 204] on mat-icon "check" at bounding box center [333, 201] width 6 height 8
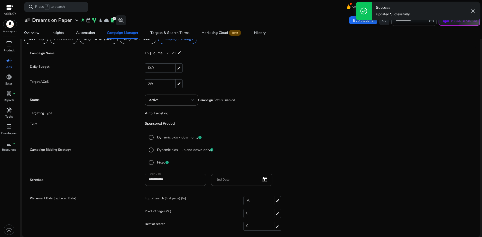
scroll to position [0, 0]
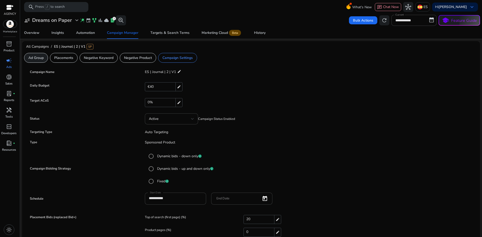
click at [39, 59] on p "Ad Group" at bounding box center [35, 57] width 15 height 5
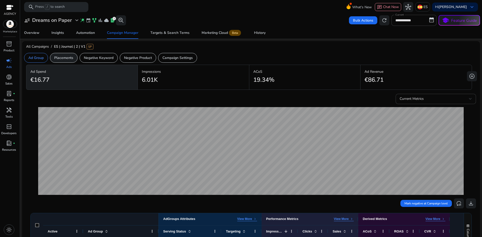
click at [69, 57] on p "Placements" at bounding box center [63, 57] width 19 height 5
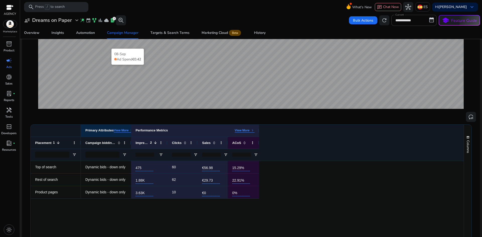
scroll to position [100, 0]
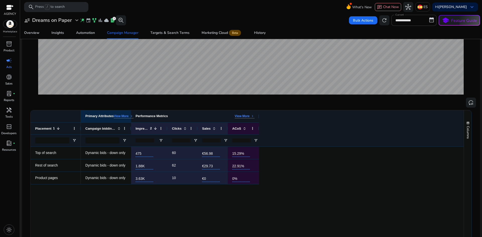
click at [249, 116] on p "View More" at bounding box center [242, 116] width 15 height 4
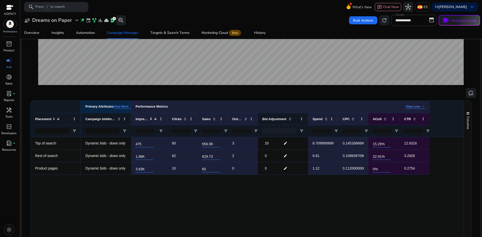
scroll to position [125, 0]
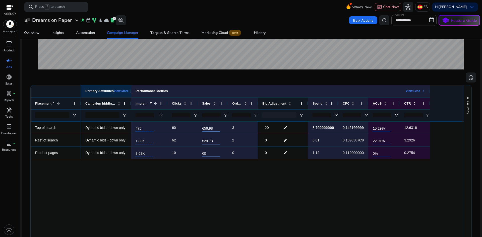
click at [196, 173] on div "Dynamic bids - down only 475 60 €56.98 15.29% 3 20 edit 8.709999999999999 0.145…" at bounding box center [272, 195] width 383 height 146
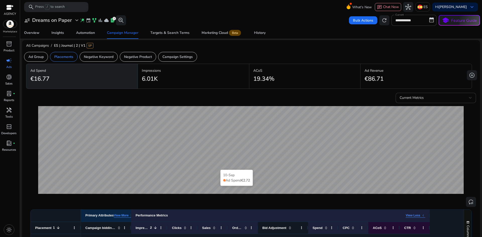
scroll to position [0, 0]
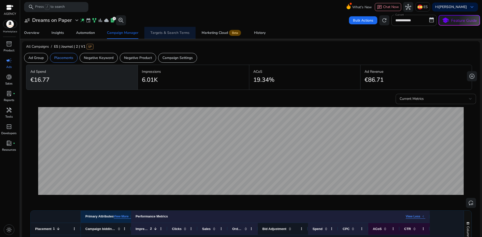
click at [170, 36] on span "Targets & Search Terms" at bounding box center [169, 33] width 39 height 12
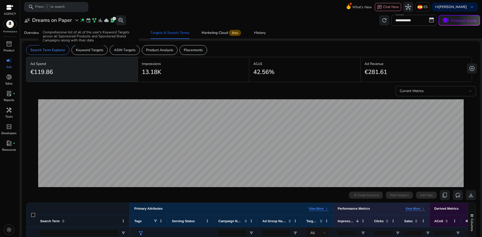
click at [58, 32] on div "Comprehensive list of all of the user's Keyword Targets across all Sponsored Pr…" at bounding box center [89, 36] width 100 height 18
click at [58, 29] on div "Comprehensive list of all of the user's Keyword Targets across all Sponsored Pr…" at bounding box center [89, 36] width 100 height 18
click at [58, 32] on div "Insights" at bounding box center [57, 33] width 13 height 4
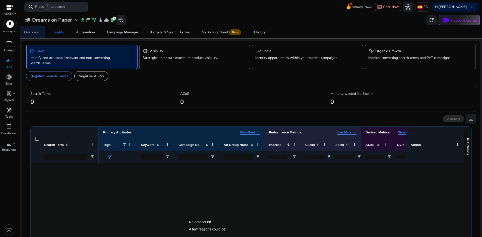
click at [36, 31] on div "Overview" at bounding box center [31, 33] width 15 height 4
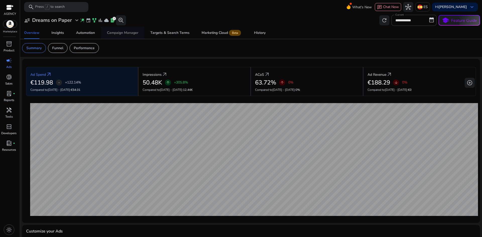
click at [109, 33] on div "Campaign Manager" at bounding box center [122, 33] width 31 height 4
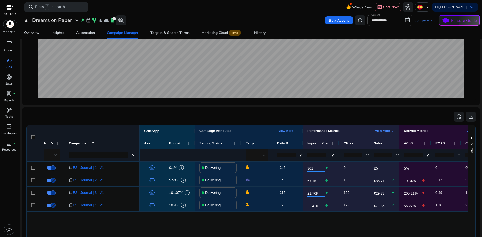
scroll to position [125, 0]
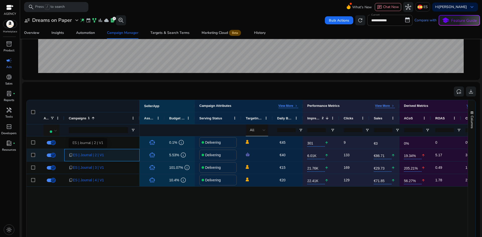
click at [77, 154] on span "ES | Journal | 2 | V1" at bounding box center [88, 155] width 31 height 10
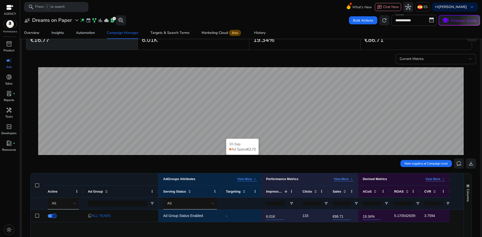
scroll to position [100, 0]
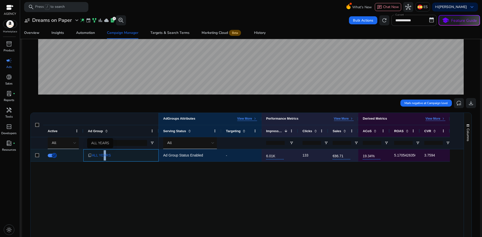
click at [101, 154] on span "ALL YEARS" at bounding box center [101, 155] width 19 height 10
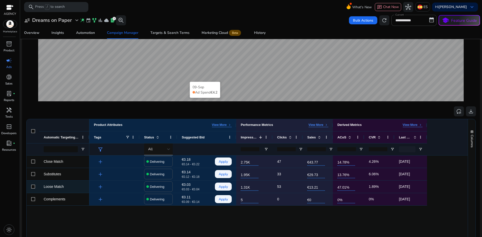
scroll to position [125, 0]
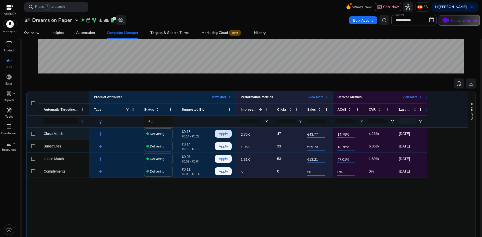
click at [222, 134] on span "Apply" at bounding box center [223, 134] width 9 height 10
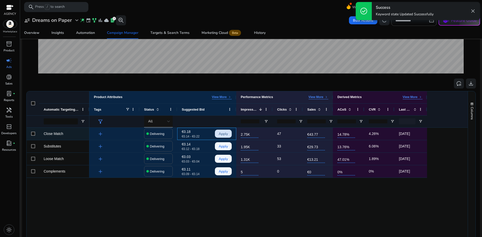
click at [185, 130] on p "€0.18" at bounding box center [194, 131] width 25 height 3
click at [194, 136] on p "€0.14 - €0.22" at bounding box center [194, 136] width 25 height 3
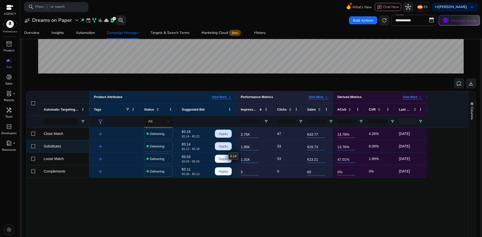
click at [225, 147] on span "Apply" at bounding box center [223, 146] width 9 height 10
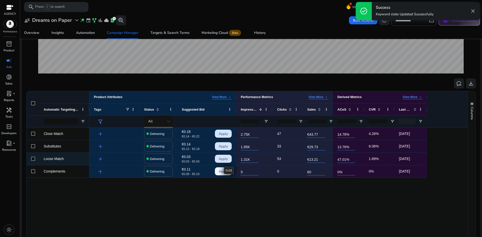
click at [225, 164] on span "Apply" at bounding box center [223, 159] width 9 height 10
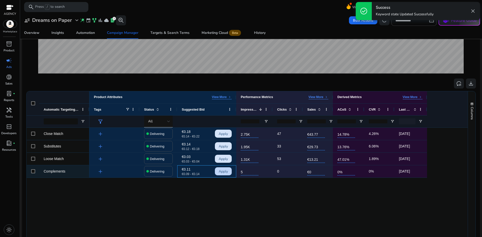
click at [224, 175] on span "Apply" at bounding box center [223, 171] width 9 height 10
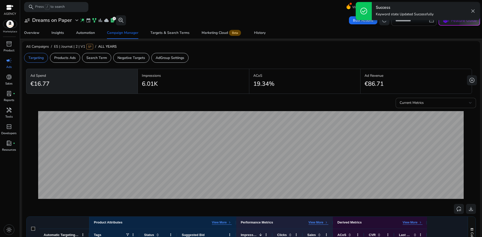
scroll to position [125, 0]
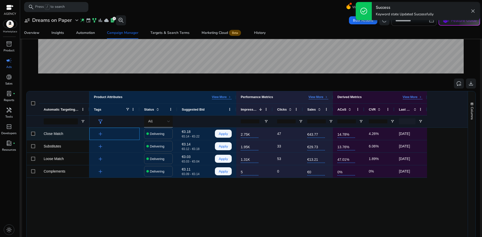
click at [101, 136] on span "add" at bounding box center [100, 134] width 6 height 6
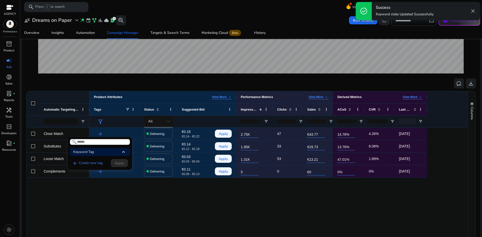
click at [149, 199] on div at bounding box center [241, 118] width 482 height 237
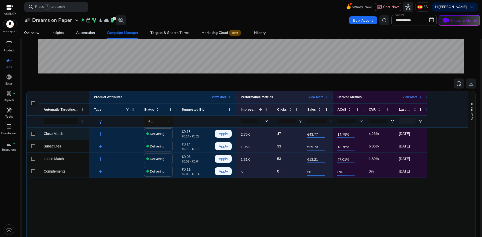
click at [184, 131] on p "€0.18" at bounding box center [194, 131] width 25 height 3
click at [186, 138] on p "€0.14 - €0.22" at bounding box center [194, 136] width 25 height 3
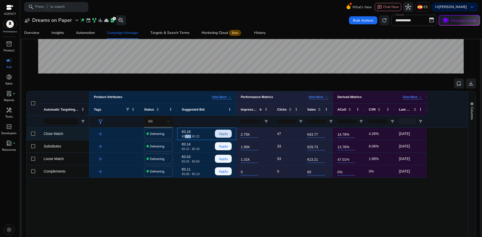
click at [219, 134] on span "Apply" at bounding box center [223, 134] width 9 height 10
click at [194, 192] on div "add Delivering €0.18 €0.14 - €0.22 2.75K 47 €43.77 14.78% 4.26% [DATE] add Deli…" at bounding box center [278, 201] width 378 height 146
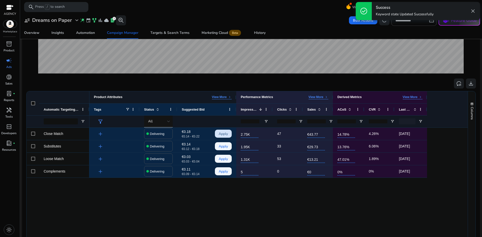
click at [220, 95] on div "Product Attributes View More keyboard_arrow_right" at bounding box center [162, 97] width 147 height 12
click at [221, 97] on p "View More" at bounding box center [219, 97] width 15 height 4
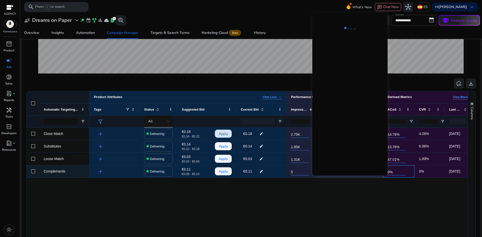
scroll to position [0, 12]
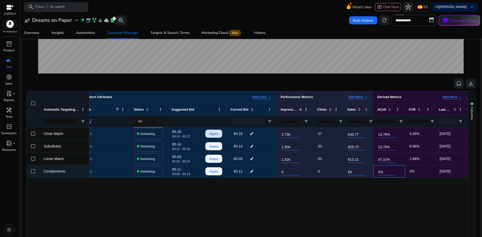
drag, startPoint x: 394, startPoint y: 170, endPoint x: 438, endPoint y: 161, distance: 44.5
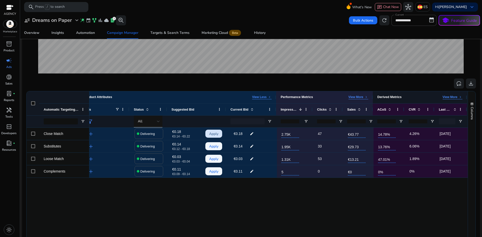
click at [455, 96] on p "View More" at bounding box center [449, 97] width 15 height 4
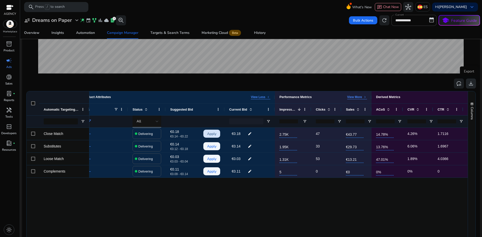
click at [471, 85] on span "download" at bounding box center [471, 84] width 6 height 6
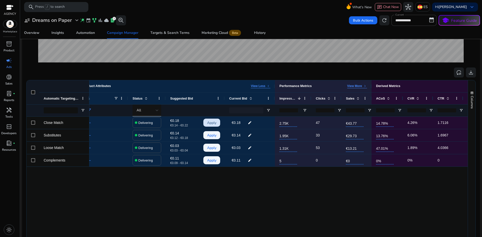
scroll to position [151, 0]
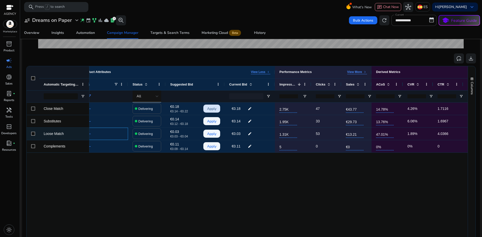
drag, startPoint x: 128, startPoint y: 131, endPoint x: 124, endPoint y: 119, distance: 12.0
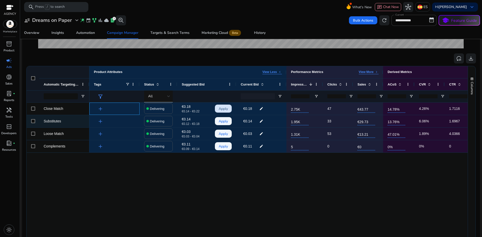
drag, startPoint x: 113, startPoint y: 114, endPoint x: 86, endPoint y: 115, distance: 27.1
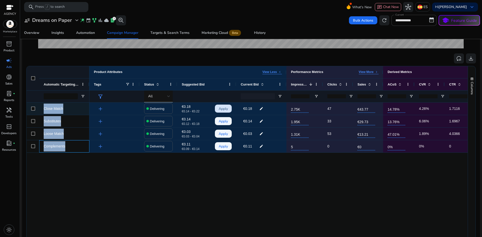
drag, startPoint x: 72, startPoint y: 150, endPoint x: 41, endPoint y: 108, distance: 52.1
click at [41, 108] on div "Close Match Substitutes Loose Match Complements" at bounding box center [58, 128] width 63 height 50
copy div "Close Match Substitutes Loose Match Complements"
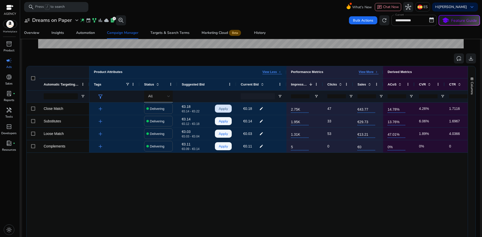
click at [116, 191] on div "add Delivering €0.18 €0.14 - €0.22 Apply 2.75K 47 €43.77 14.78% 4.26% [DATE] €0…" at bounding box center [278, 173] width 378 height 141
click at [265, 108] on div "€0.18 edit" at bounding box center [253, 109] width 25 height 8
click at [261, 109] on mat-icon "edit" at bounding box center [261, 109] width 7 height 8
click at [256, 109] on input "****" at bounding box center [254, 108] width 10 height 9
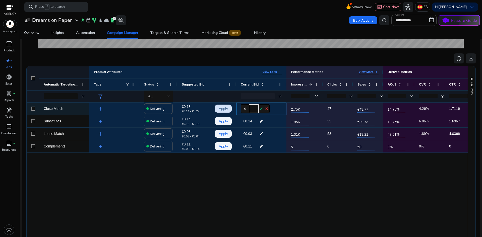
drag, startPoint x: 256, startPoint y: 108, endPoint x: 260, endPoint y: 108, distance: 4.1
click at [260, 108] on div "€ **** check close" at bounding box center [255, 108] width 29 height 9
click at [258, 109] on input "****" at bounding box center [254, 108] width 10 height 9
type input "****"
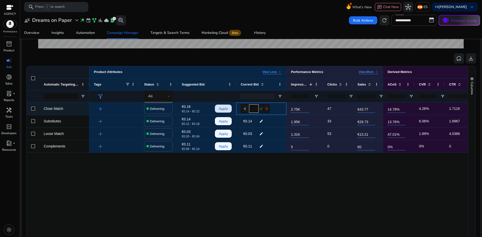
click at [260, 107] on mat-icon "check" at bounding box center [261, 108] width 6 height 9
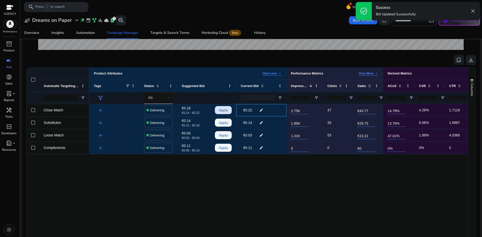
scroll to position [151, 0]
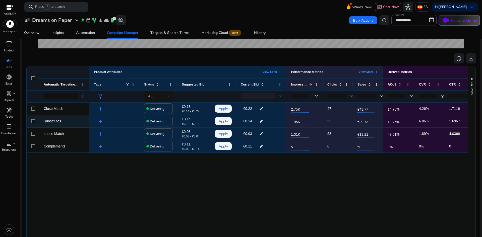
click at [259, 121] on mat-icon "edit" at bounding box center [261, 121] width 7 height 8
click at [257, 123] on input "****" at bounding box center [254, 121] width 10 height 9
click at [257, 121] on input "****" at bounding box center [254, 121] width 10 height 9
type input "****"
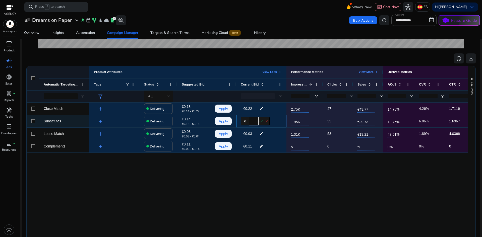
click at [261, 121] on mat-icon "check" at bounding box center [261, 121] width 6 height 9
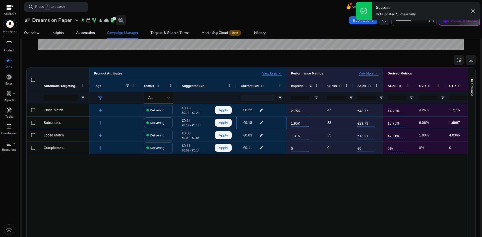
scroll to position [151, 0]
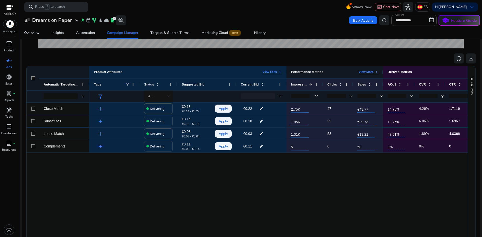
click at [371, 72] on p "View More" at bounding box center [366, 72] width 15 height 4
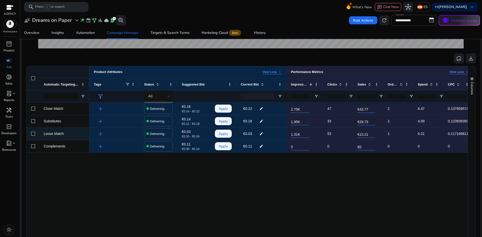
click at [263, 135] on mat-icon "edit" at bounding box center [261, 134] width 7 height 8
click at [257, 135] on input "****" at bounding box center [254, 133] width 10 height 9
type input "****"
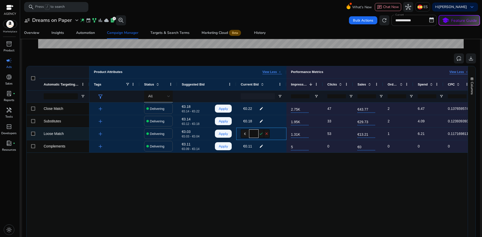
click at [259, 132] on mat-icon "check" at bounding box center [261, 133] width 6 height 9
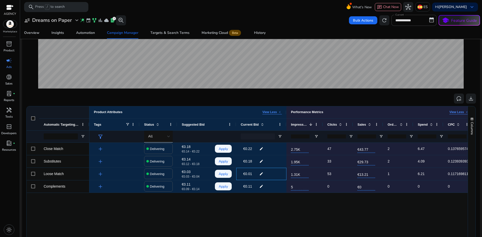
scroll to position [50, 0]
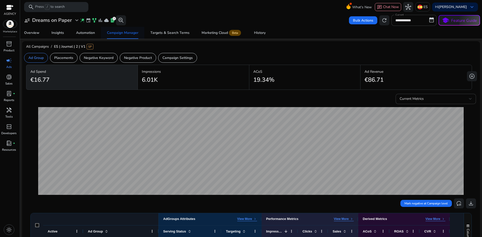
click at [120, 33] on div "Campaign Manager" at bounding box center [122, 33] width 31 height 4
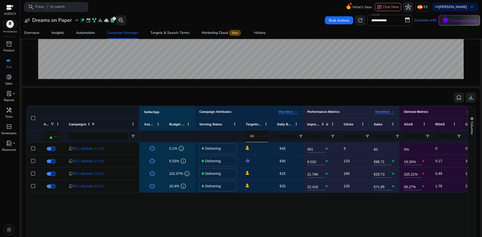
scroll to position [125, 0]
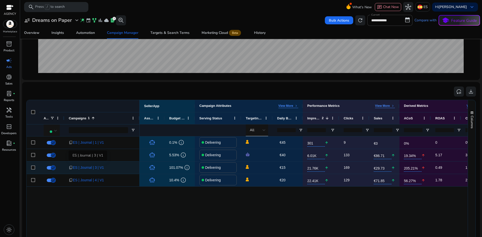
click at [89, 170] on span "ES | Journal | 3 | V1" at bounding box center [88, 168] width 31 height 10
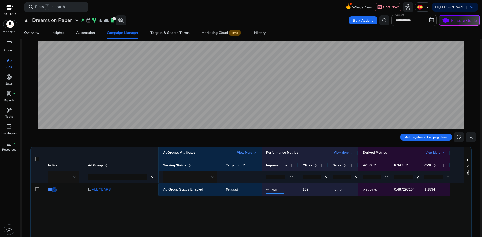
scroll to position [100, 0]
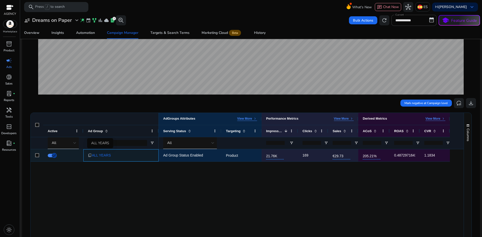
click at [107, 156] on span "ALL YEARS" at bounding box center [101, 155] width 19 height 10
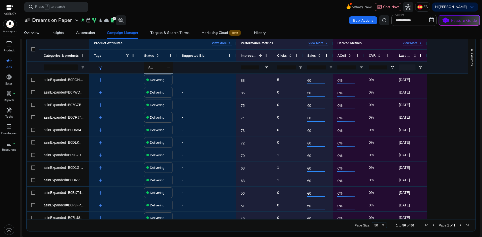
scroll to position [180, 0]
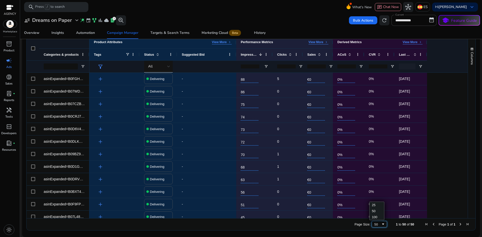
click at [376, 224] on div "50" at bounding box center [377, 225] width 7 height 4
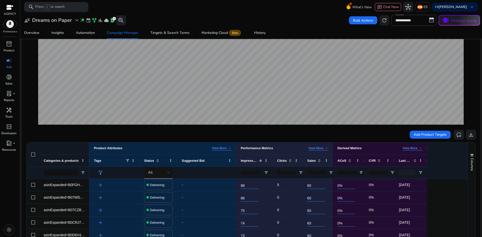
scroll to position [75, 0]
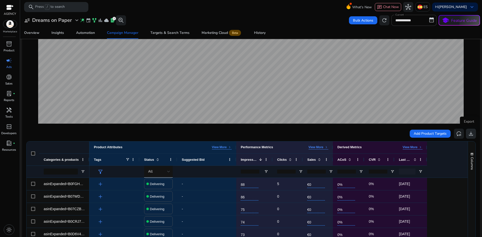
click at [468, 135] on span "download" at bounding box center [471, 134] width 6 height 6
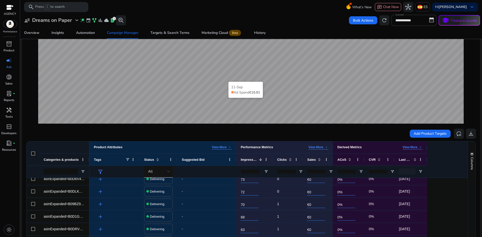
scroll to position [0, 0]
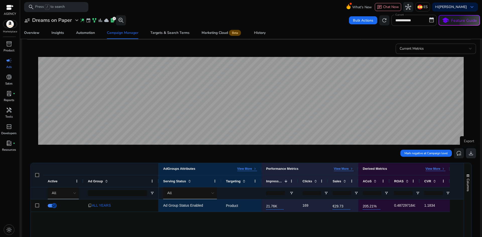
click at [470, 156] on span "download" at bounding box center [471, 153] width 6 height 6
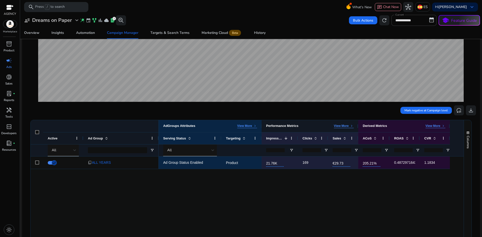
scroll to position [100, 0]
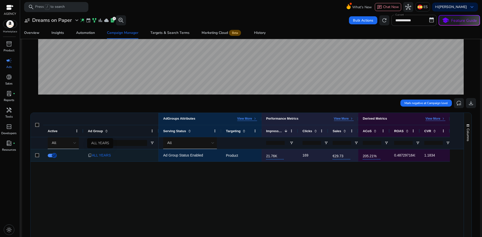
click at [102, 155] on span "ALL YEARS" at bounding box center [101, 155] width 19 height 10
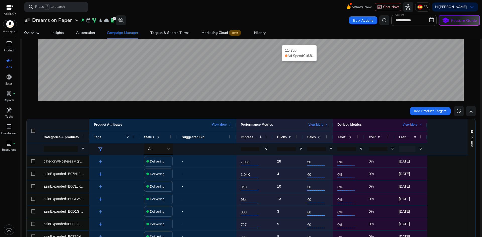
scroll to position [100, 0]
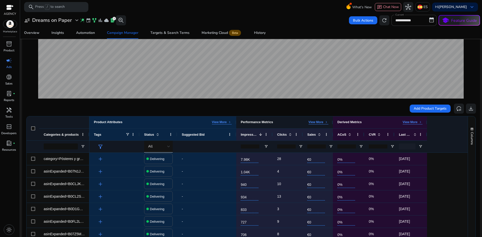
click at [320, 121] on p "View More" at bounding box center [315, 122] width 15 height 4
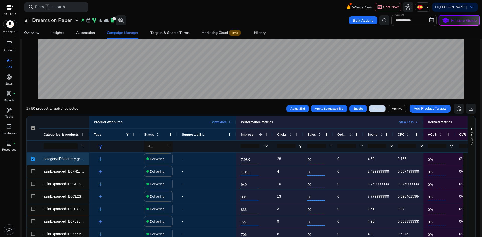
click at [374, 108] on span "Pause" at bounding box center [377, 108] width 8 height 5
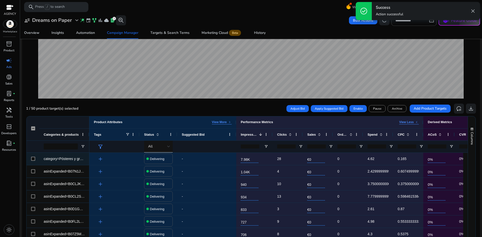
click at [161, 160] on h4 "Delivering" at bounding box center [157, 159] width 15 height 4
click at [159, 160] on h4 "Delivering" at bounding box center [157, 159] width 15 height 4
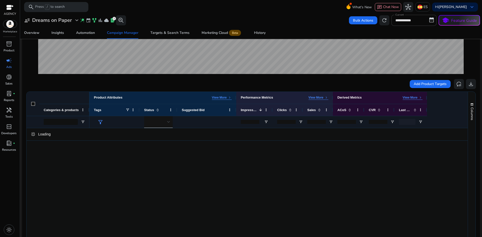
scroll to position [125, 0]
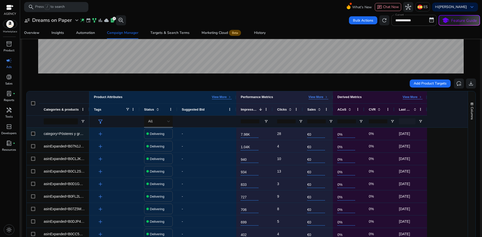
click at [34, 135] on div at bounding box center [33, 134] width 13 height 12
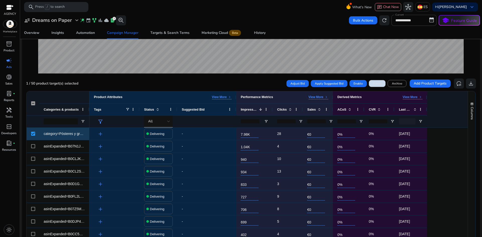
click at [376, 85] on span "Pause" at bounding box center [377, 83] width 8 height 5
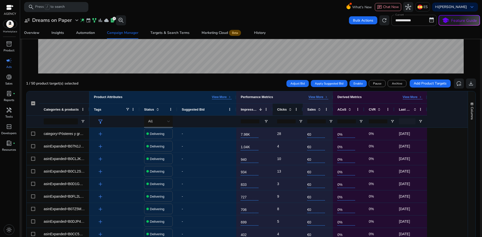
scroll to position [0, 0]
click at [284, 109] on span "Clicks" at bounding box center [282, 110] width 10 height 4
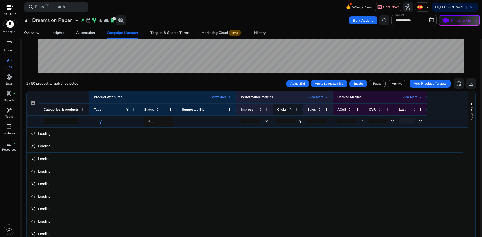
click at [284, 109] on span "Clicks" at bounding box center [282, 110] width 10 height 4
click at [283, 109] on span "Clicks" at bounding box center [282, 110] width 10 height 4
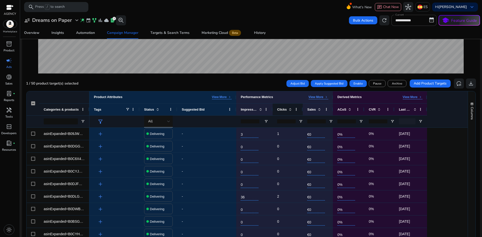
click at [279, 111] on span "Clicks" at bounding box center [282, 110] width 10 height 4
click at [283, 107] on div "Clicks 1" at bounding box center [285, 109] width 16 height 9
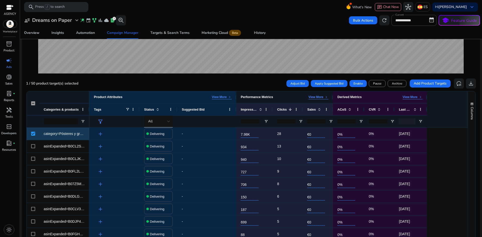
click at [320, 97] on p "View More" at bounding box center [315, 97] width 15 height 4
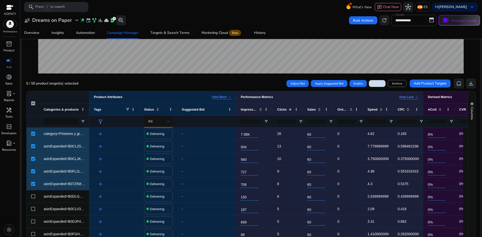
click at [378, 84] on span "Pause" at bounding box center [377, 83] width 8 height 5
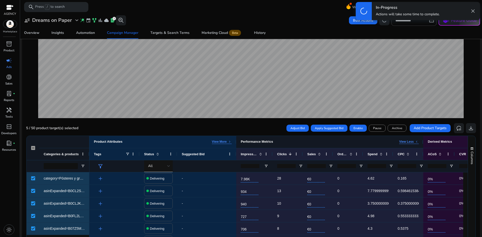
scroll to position [100, 0]
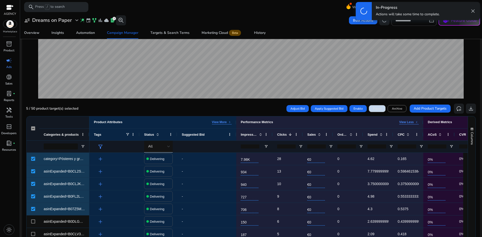
click at [373, 108] on span "Pause" at bounding box center [377, 108] width 8 height 5
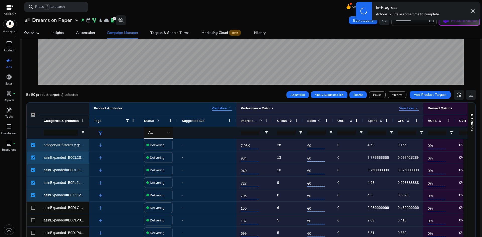
scroll to position [151, 0]
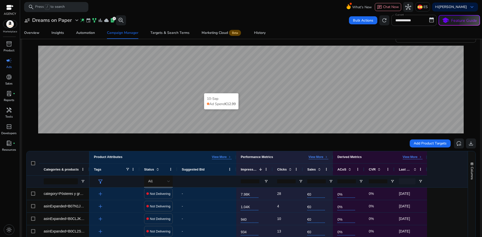
scroll to position [55, 0]
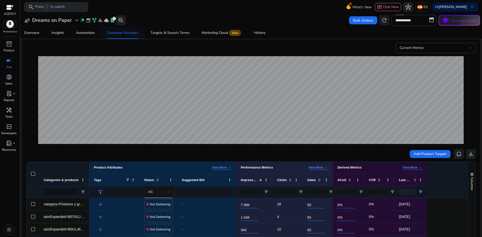
click at [128, 31] on div "Campaign Manager" at bounding box center [122, 33] width 31 height 4
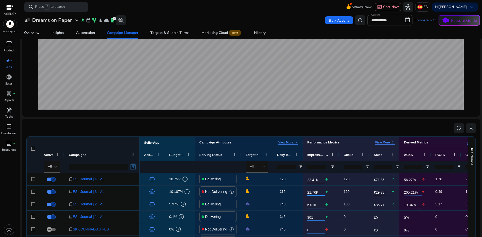
click at [133, 165] on span "Open Filter Menu" at bounding box center [133, 167] width 4 height 4
click at [145, 177] on div "Contains" at bounding box center [151, 176] width 31 height 4
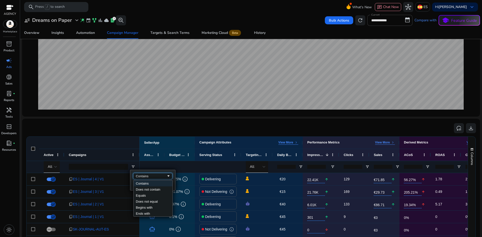
click at [127, 145] on div "Campaign Attributes View More keyboard_arrow_right" at bounding box center [83, 143] width 113 height 12
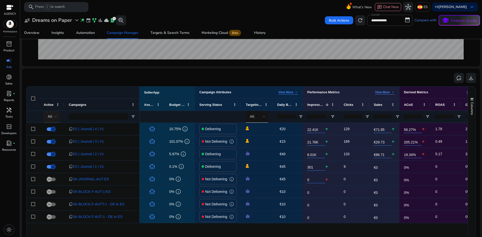
drag, startPoint x: 56, startPoint y: 112, endPoint x: 57, endPoint y: 114, distance: 2.7
click at [57, 114] on div "All" at bounding box center [53, 117] width 18 height 12
click at [59, 146] on mat-option "Delivering" at bounding box center [63, 143] width 38 height 12
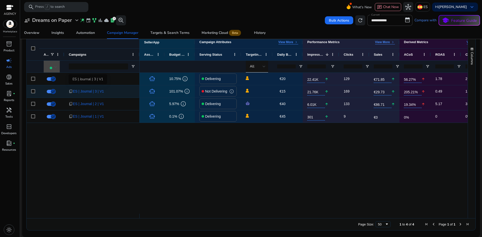
click at [86, 92] on span "ES | Journal | 3 | V1" at bounding box center [88, 91] width 31 height 10
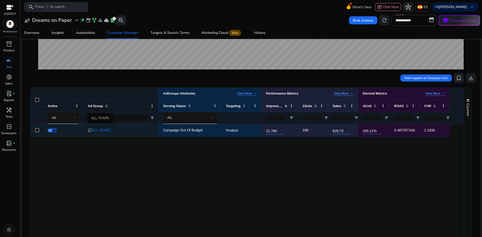
click at [101, 129] on span "ALL YEARS" at bounding box center [101, 130] width 19 height 10
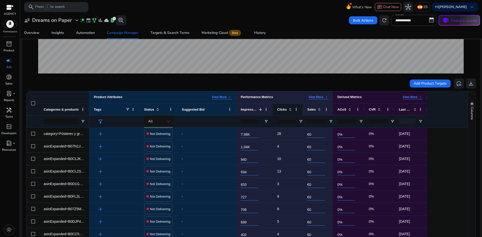
click at [284, 110] on span "Clicks" at bounding box center [282, 110] width 10 height 4
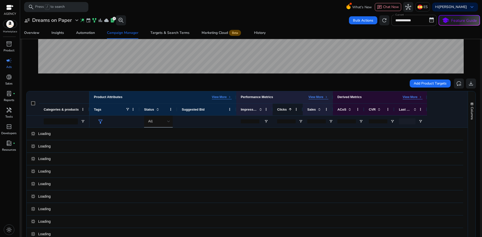
click at [287, 111] on span at bounding box center [290, 109] width 6 height 4
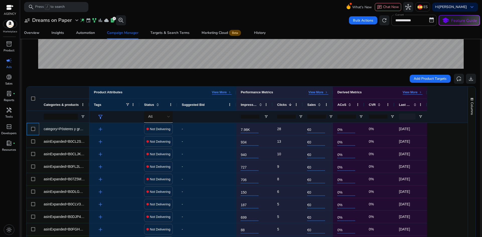
click at [35, 128] on div at bounding box center [33, 129] width 13 height 12
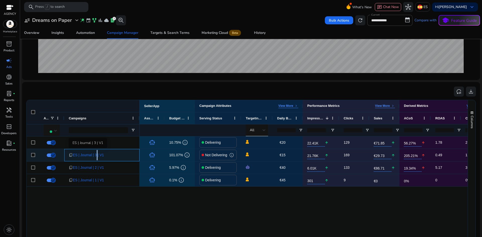
click at [94, 154] on span "ES | Journal | 3 | V1" at bounding box center [88, 155] width 31 height 10
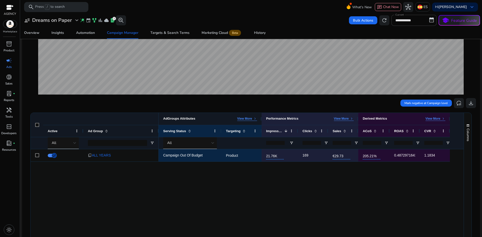
click at [246, 118] on p "View More" at bounding box center [244, 119] width 15 height 4
